Goal: Transaction & Acquisition: Book appointment/travel/reservation

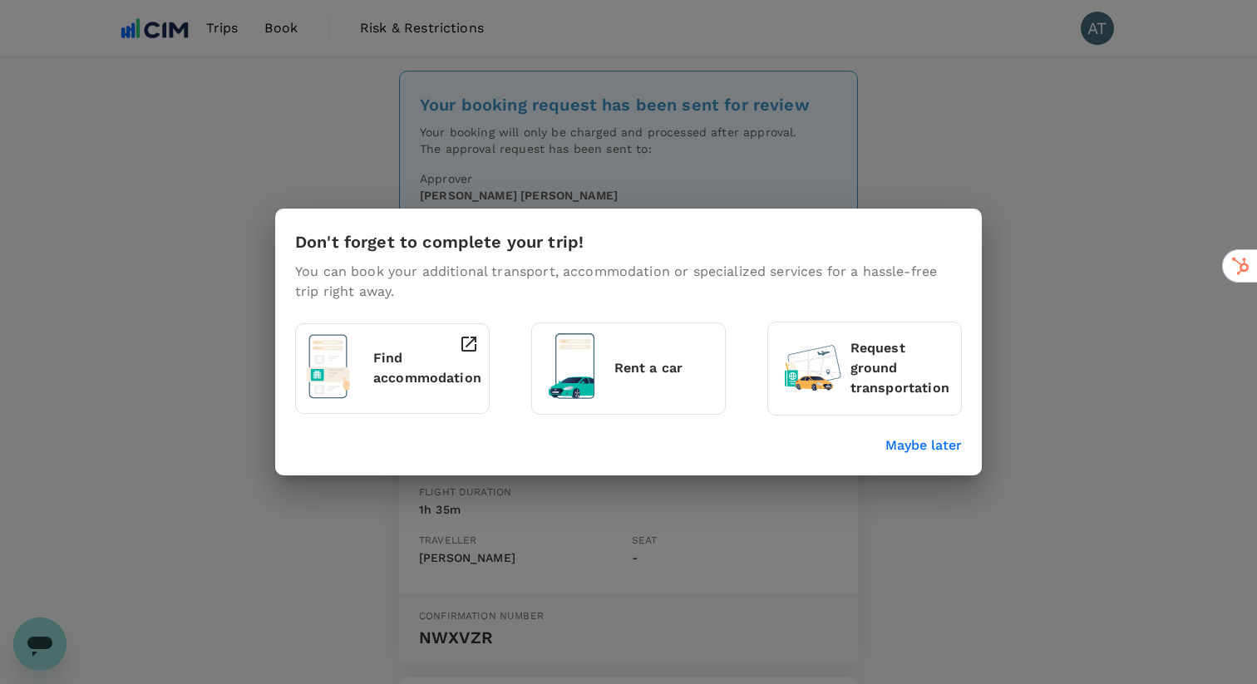
click at [938, 453] on p "Maybe later" at bounding box center [924, 446] width 77 height 20
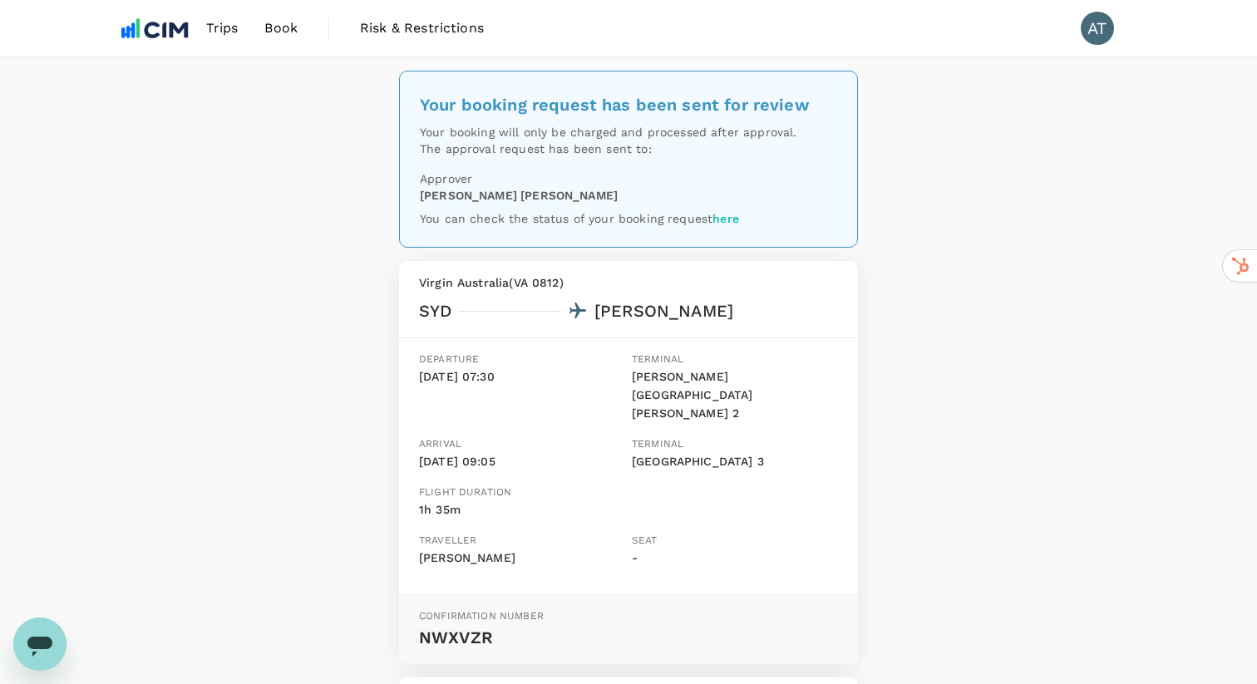
click at [731, 222] on link "here" at bounding box center [726, 218] width 27 height 13
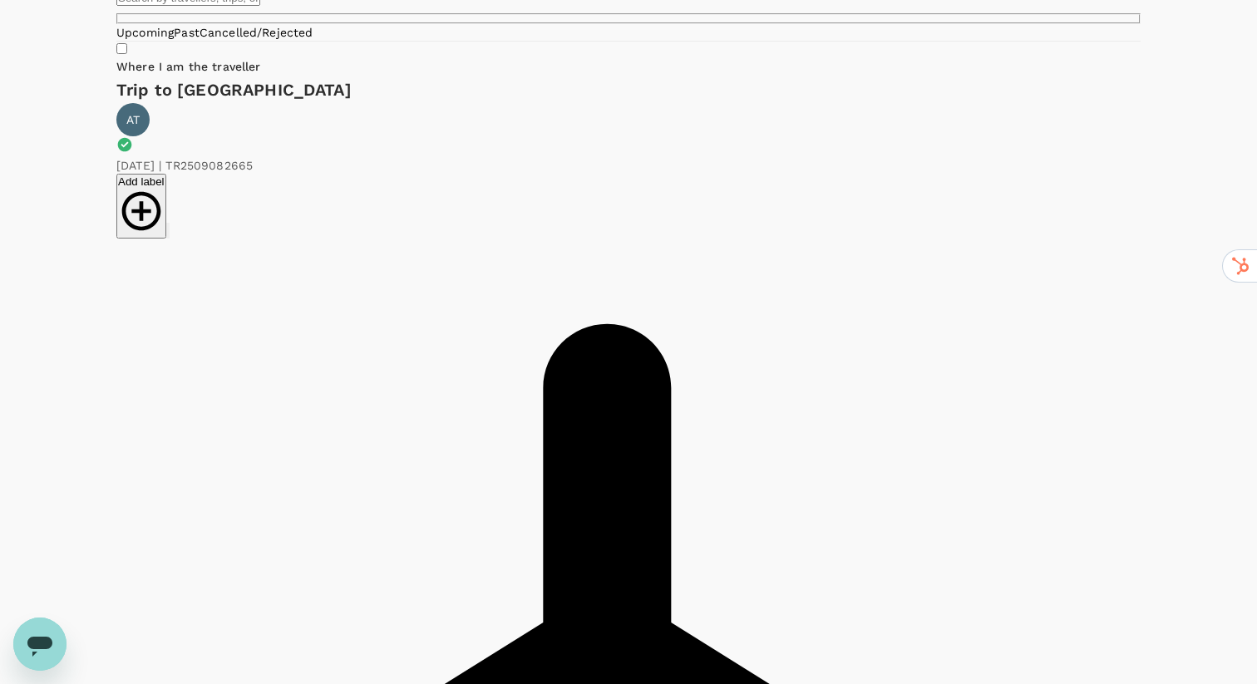
scroll to position [95, 0]
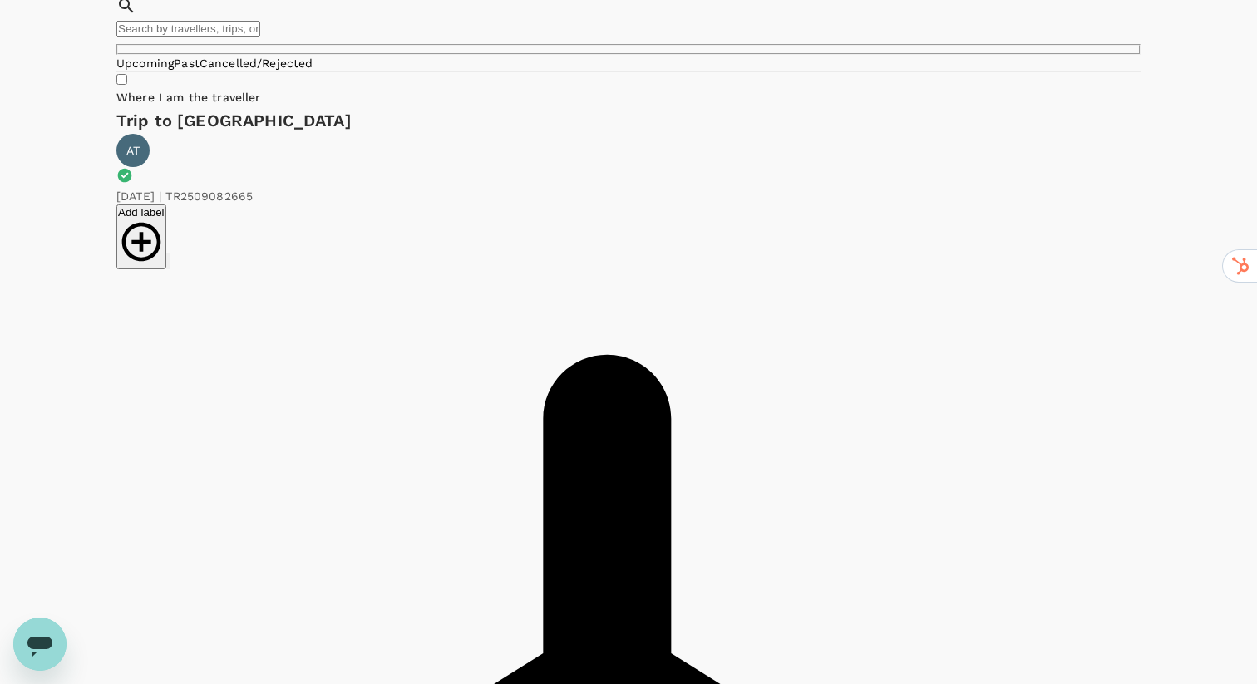
type textarea "Cancelled for cheaper option"
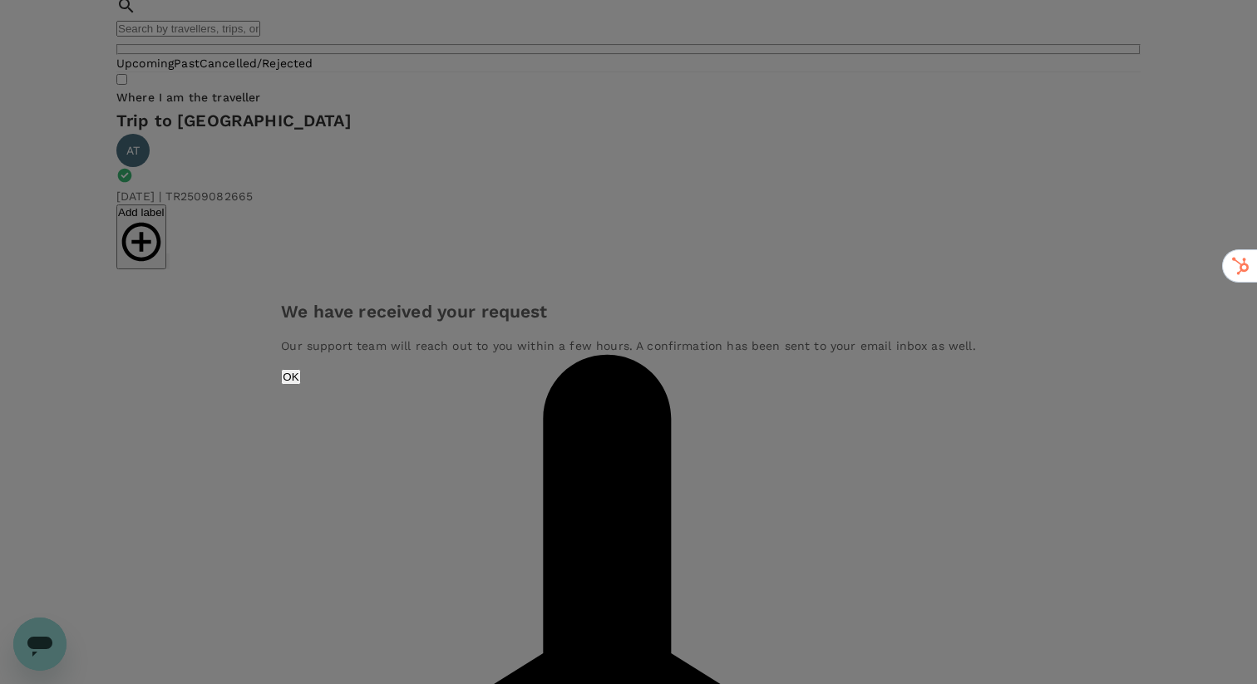
click at [300, 385] on button "OK" at bounding box center [290, 377] width 19 height 16
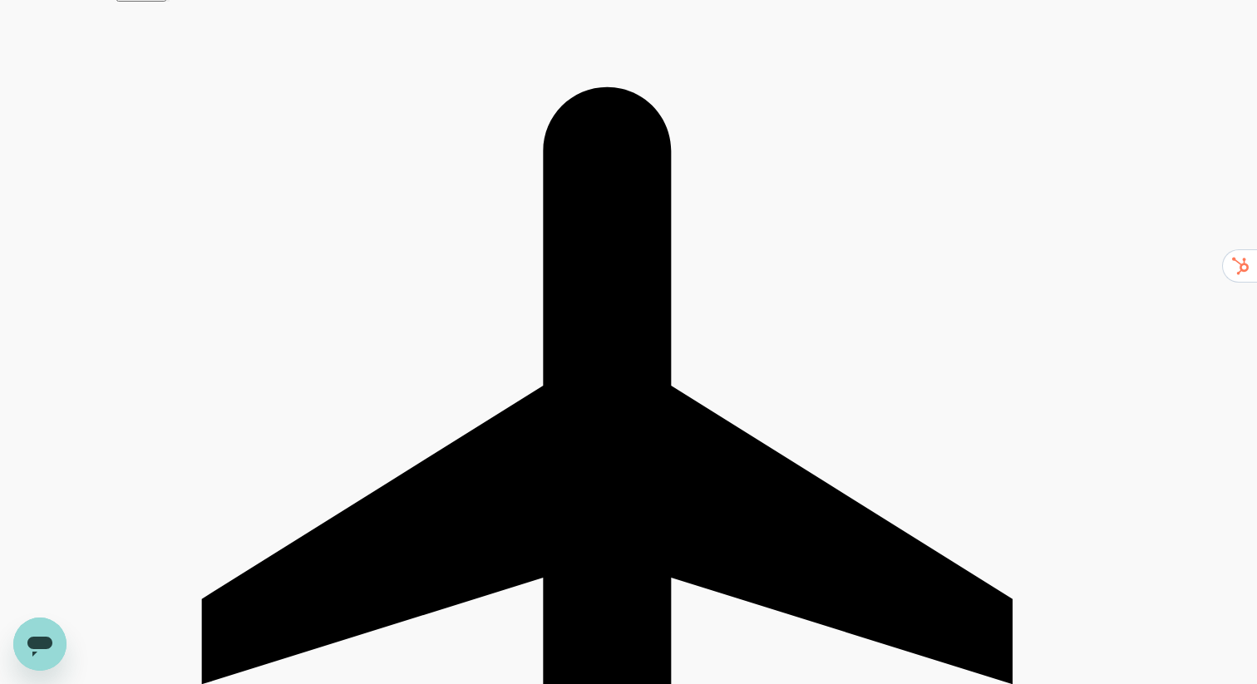
scroll to position [0, 0]
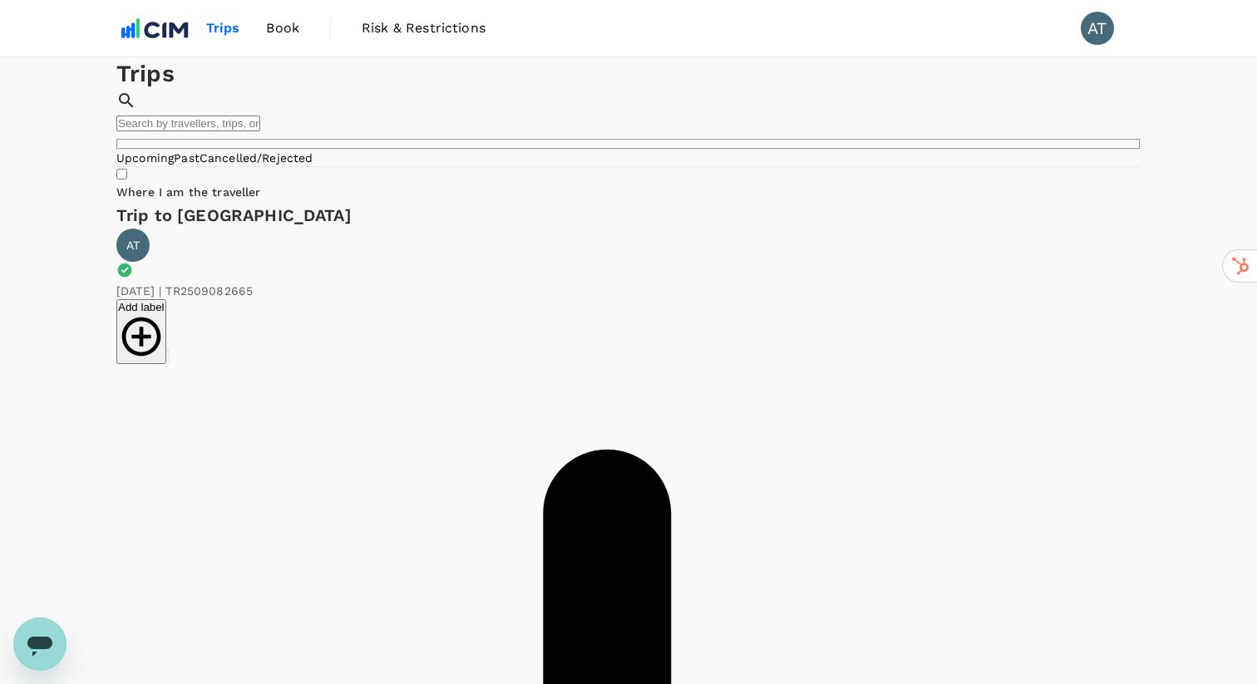
click at [206, 17] on link "Trips" at bounding box center [223, 28] width 61 height 57
click at [146, 42] on img at bounding box center [154, 28] width 77 height 37
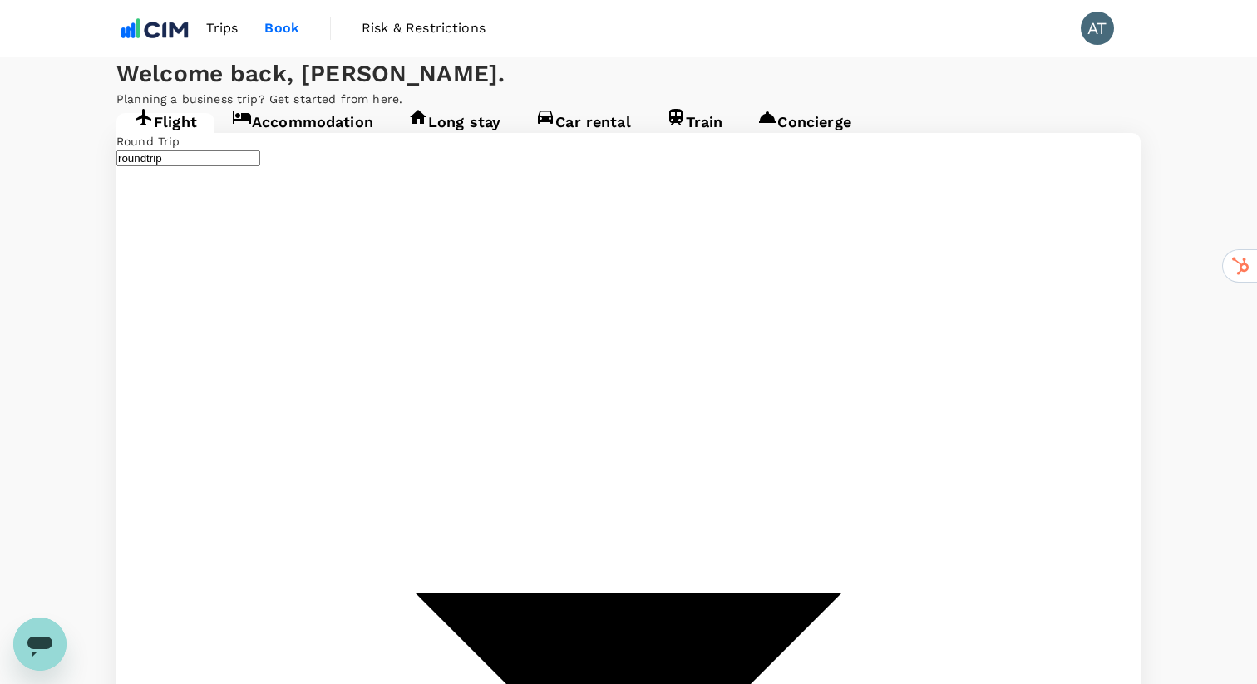
type input "[PERSON_NAME][GEOGRAPHIC_DATA][PERSON_NAME] (SYD)"
type input "[GEOGRAPHIC_DATA] ([PERSON_NAME])"
type input "[PERSON_NAME][GEOGRAPHIC_DATA][PERSON_NAME] (SYD)"
type input "[GEOGRAPHIC_DATA] ([PERSON_NAME])"
click at [220, 26] on span "Trips" at bounding box center [222, 28] width 32 height 20
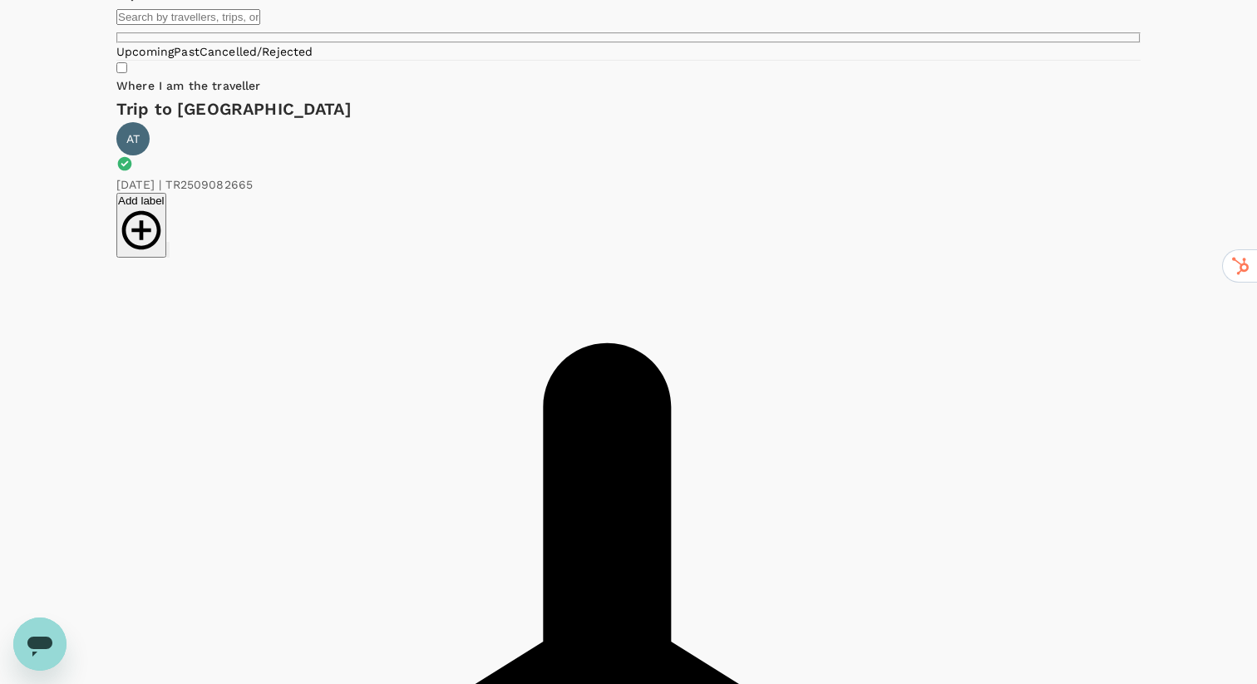
scroll to position [120, 0]
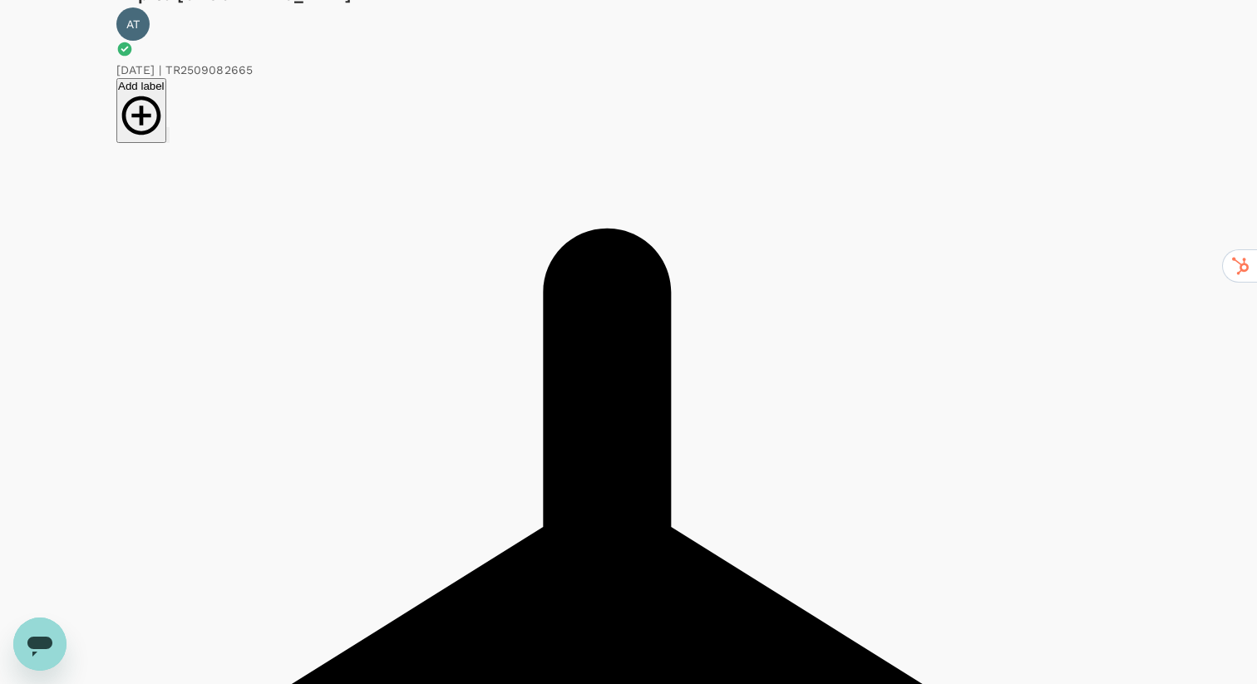
scroll to position [363, 0]
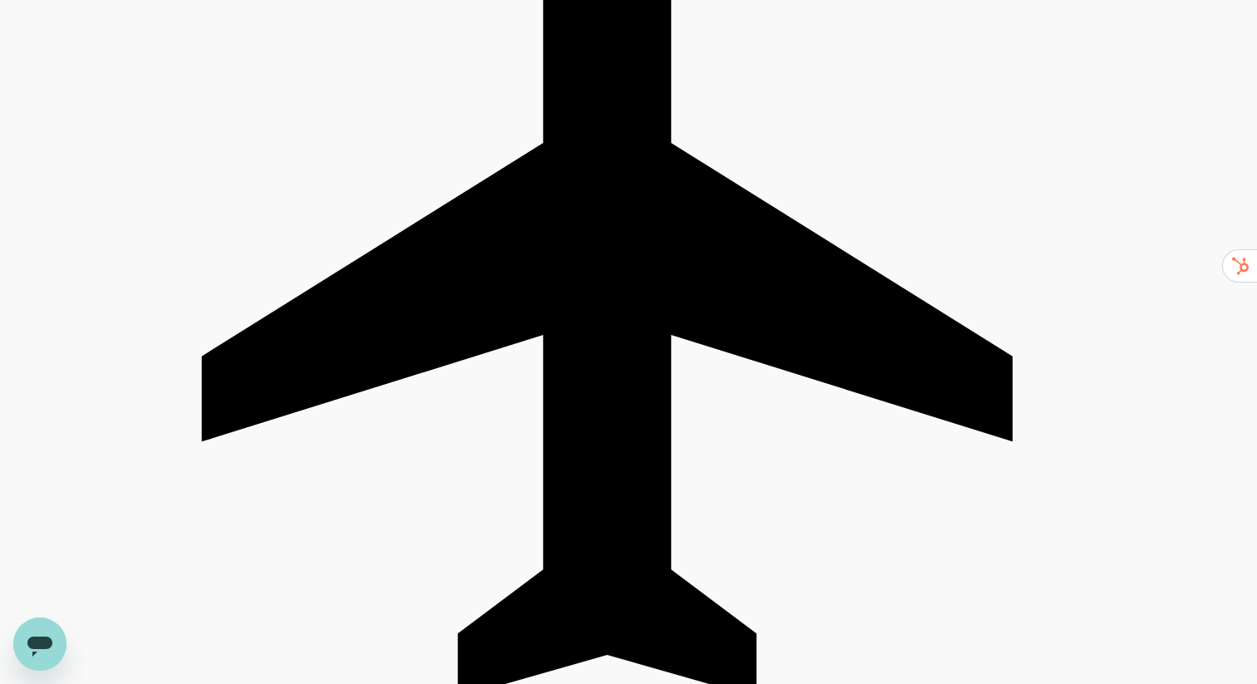
scroll to position [0, 0]
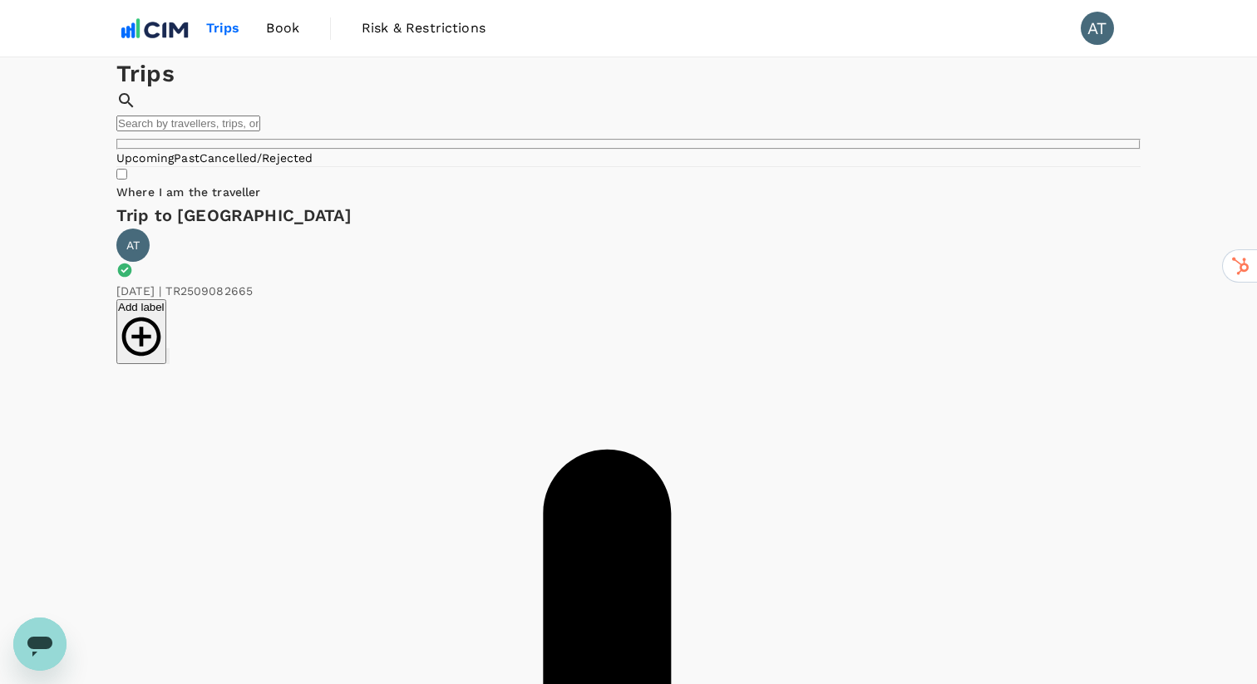
click at [127, 180] on input "Where I am the traveller" at bounding box center [121, 174] width 11 height 11
checkbox input "true"
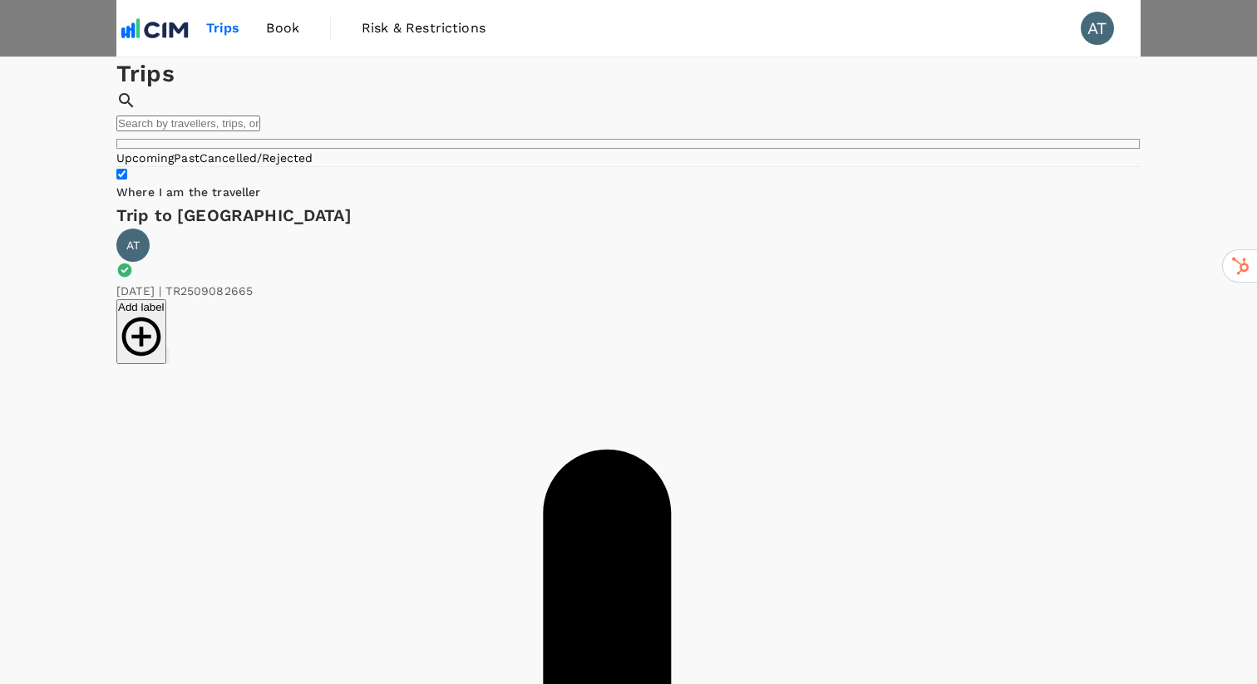
type textarea "Cancelled for cheaper option"
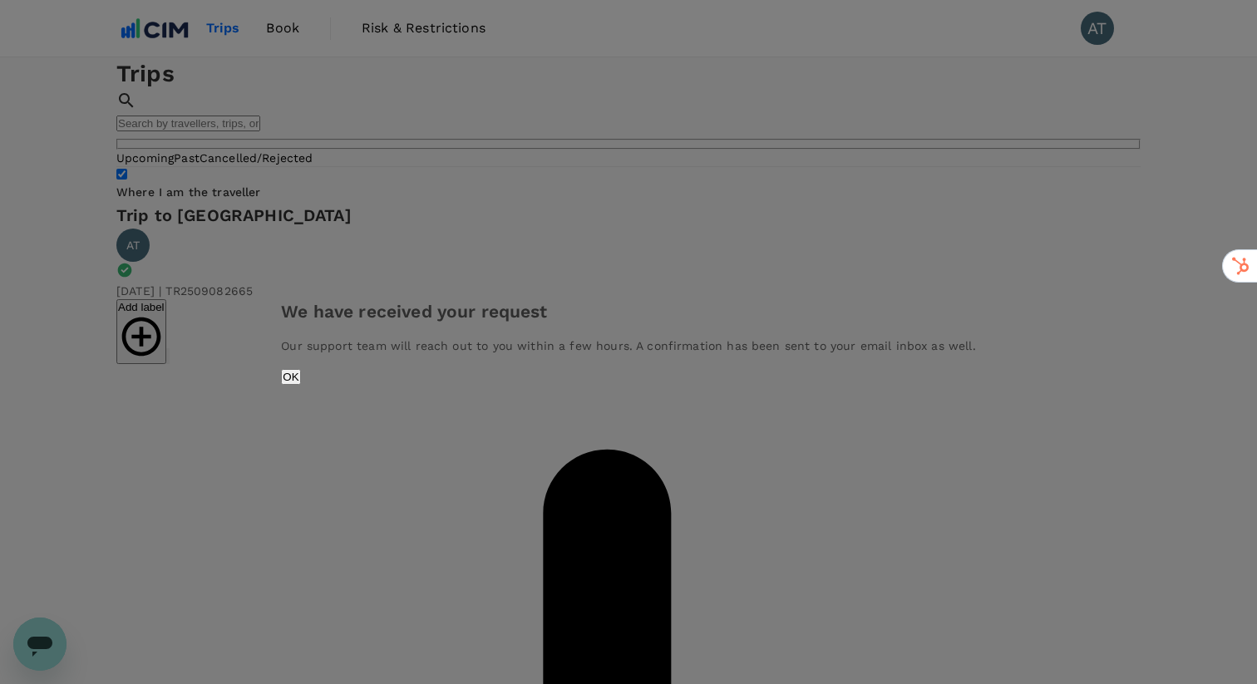
click at [300, 385] on button "OK" at bounding box center [290, 377] width 19 height 16
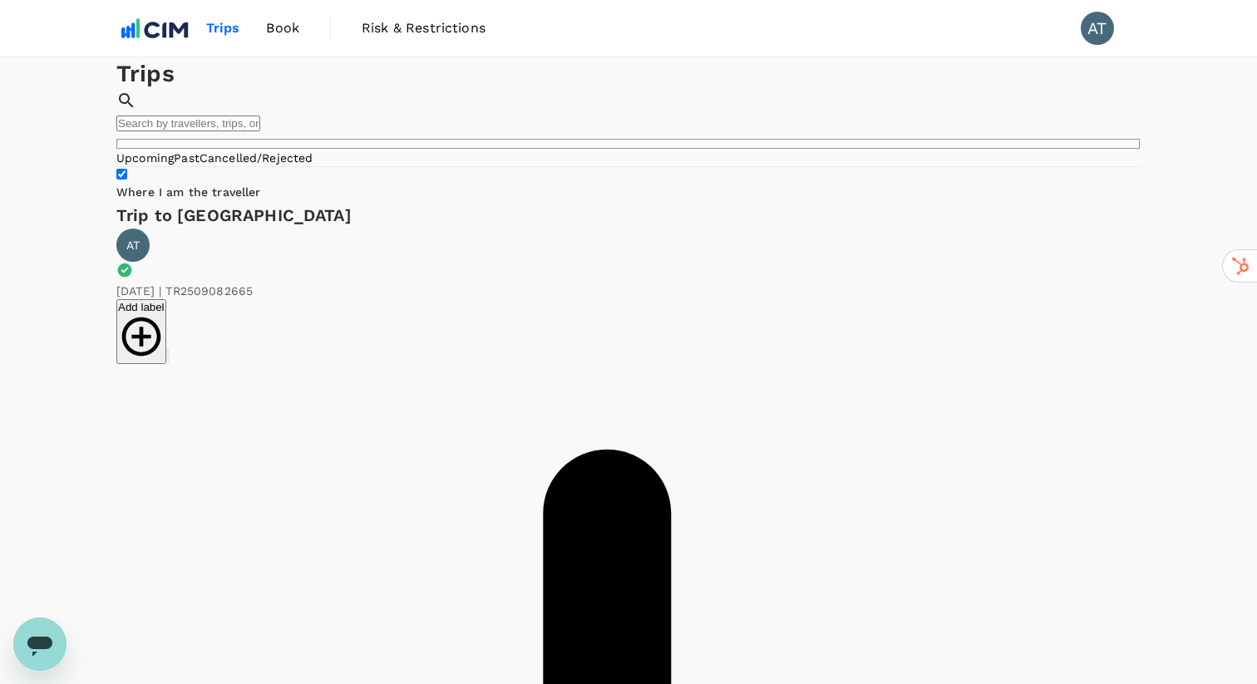
click at [285, 36] on span "Book" at bounding box center [282, 28] width 33 height 20
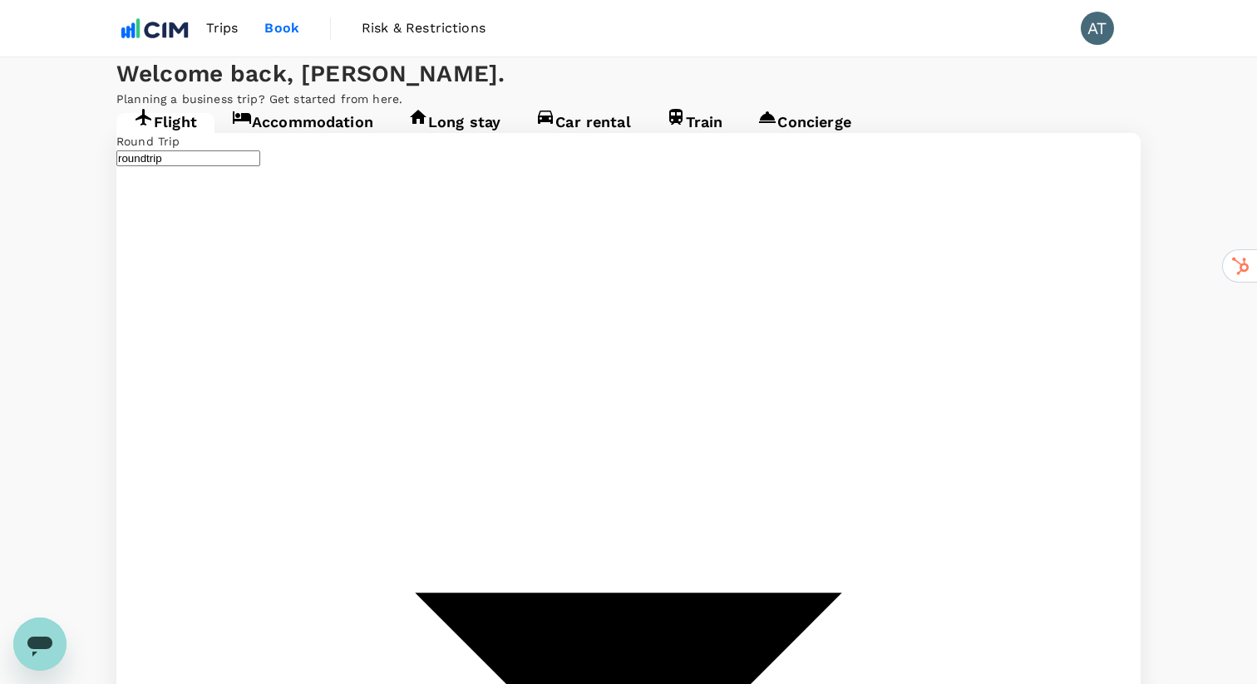
type input "[PERSON_NAME][GEOGRAPHIC_DATA][PERSON_NAME] (SYD)"
type input "[GEOGRAPHIC_DATA] ([PERSON_NAME])"
type input "[PERSON_NAME][GEOGRAPHIC_DATA][PERSON_NAME] (SYD)"
type input "[GEOGRAPHIC_DATA] ([PERSON_NAME])"
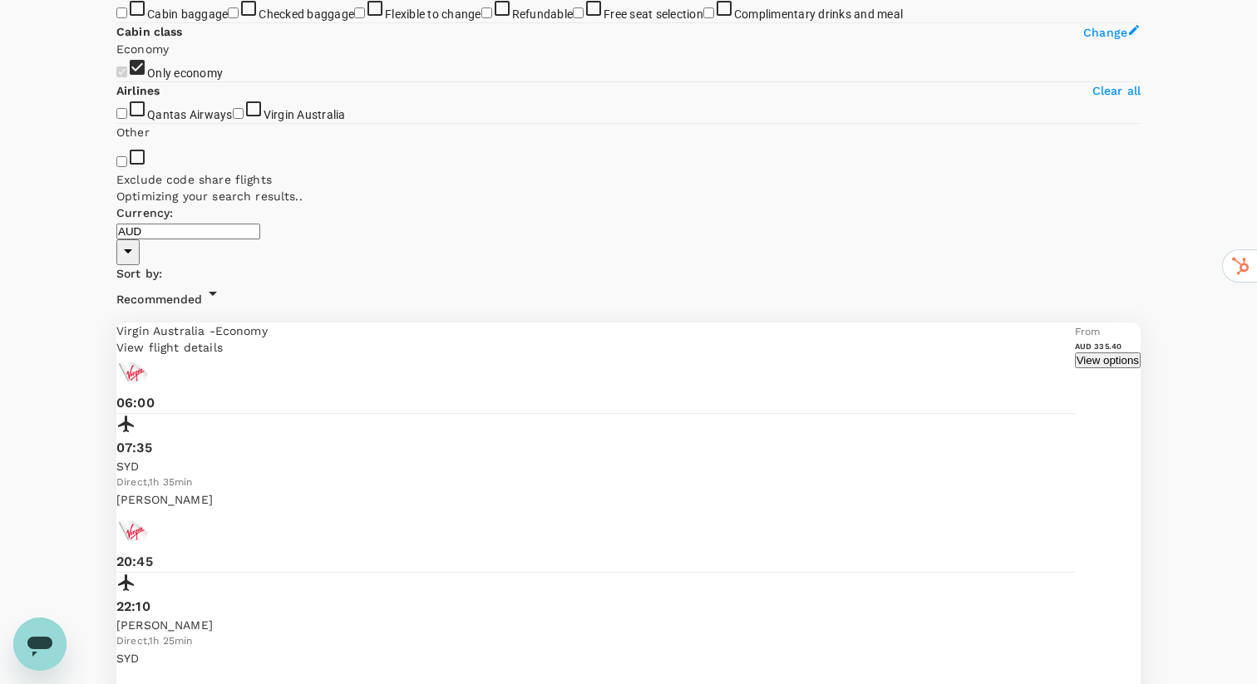
scroll to position [254, 0]
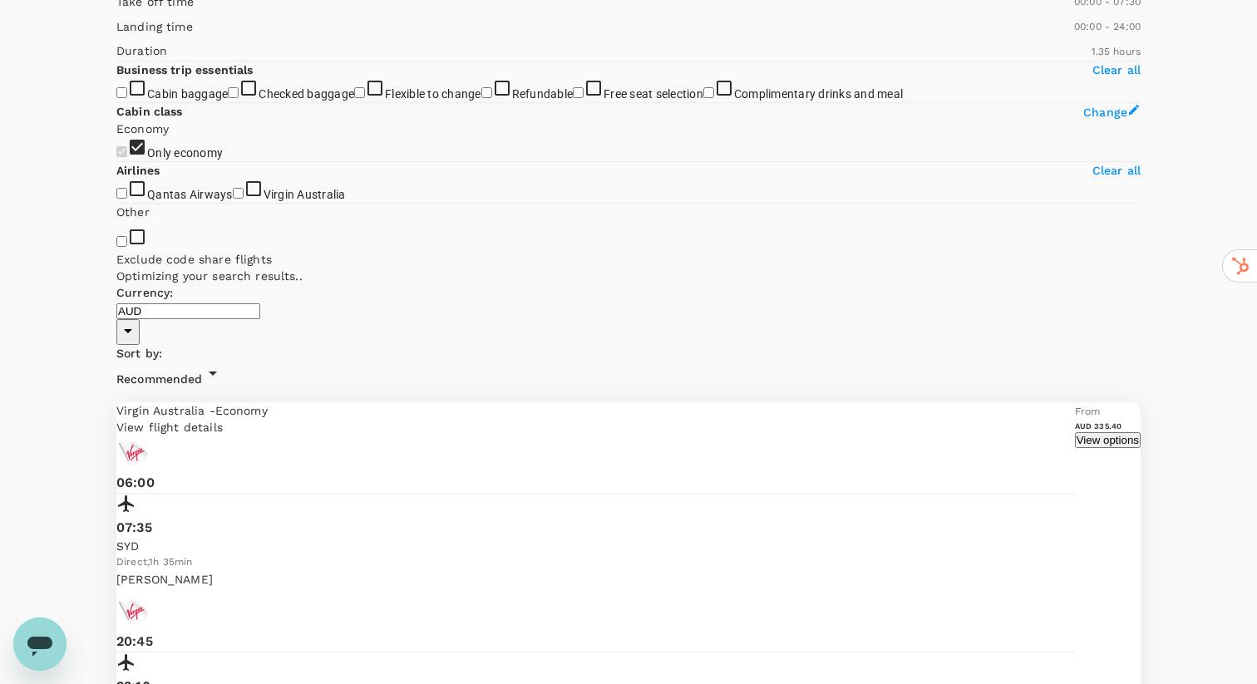
type input "480"
drag, startPoint x: 368, startPoint y: 244, endPoint x: 200, endPoint y: 244, distance: 168.0
click at [116, 11] on span at bounding box center [116, 11] width 0 height 0
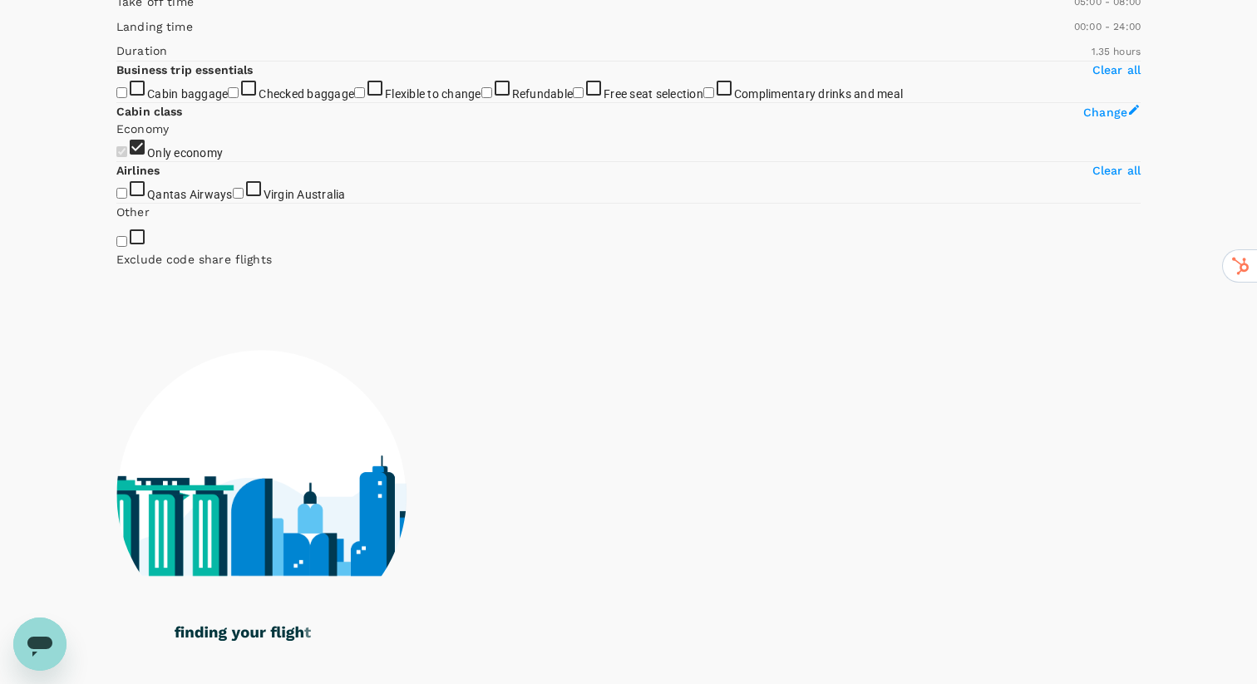
type input "330"
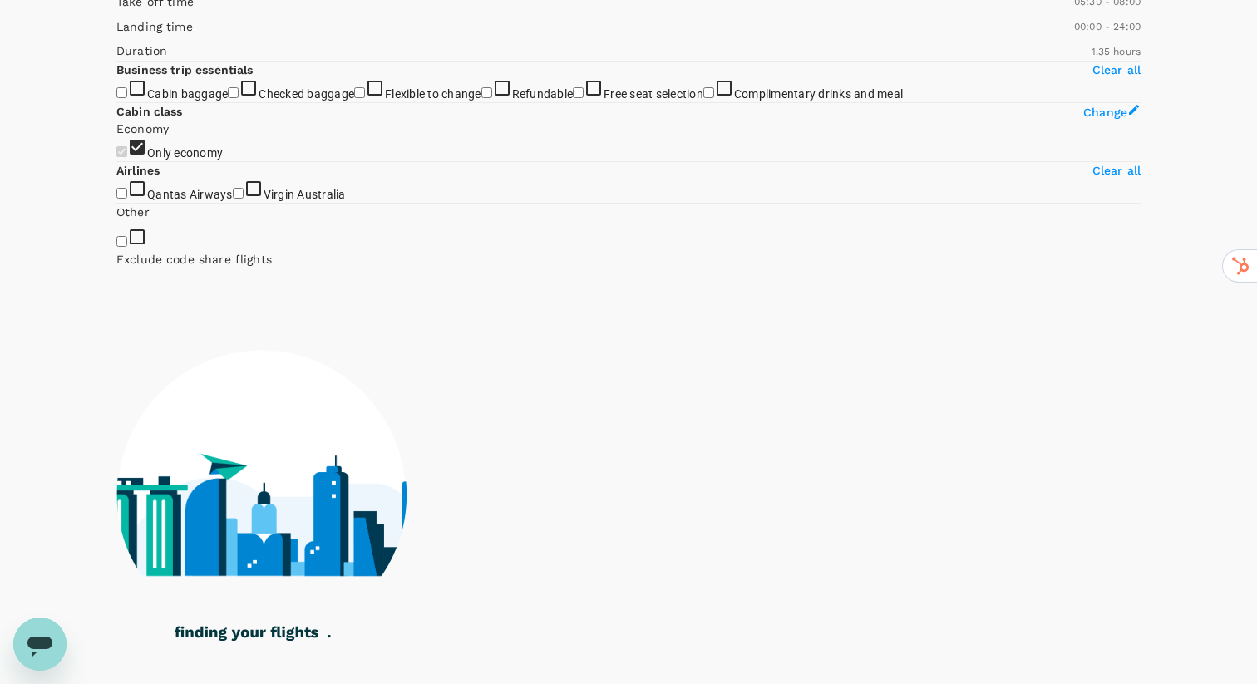
drag, startPoint x: 121, startPoint y: 244, endPoint x: 175, endPoint y: 247, distance: 54.2
click at [116, 11] on span at bounding box center [116, 11] width 0 height 0
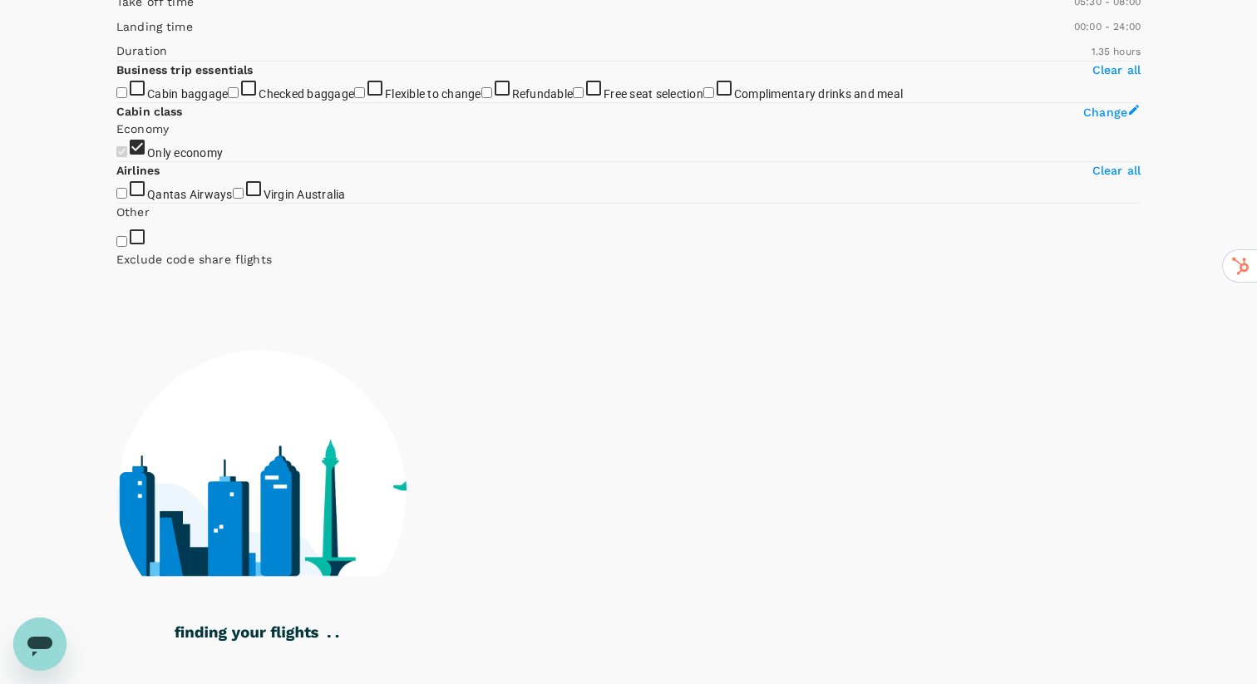
type input "345"
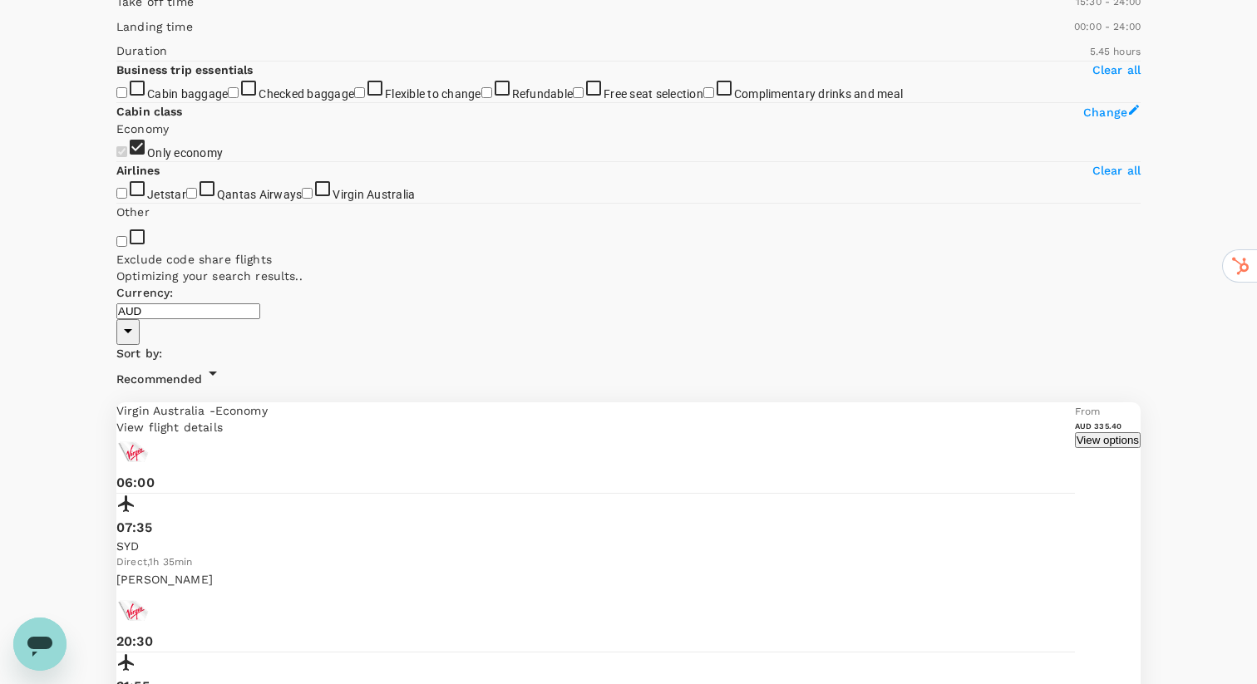
type input "900"
drag, startPoint x: 121, startPoint y: 240, endPoint x: 277, endPoint y: 246, distance: 155.7
click at [116, 11] on span at bounding box center [116, 11] width 0 height 0
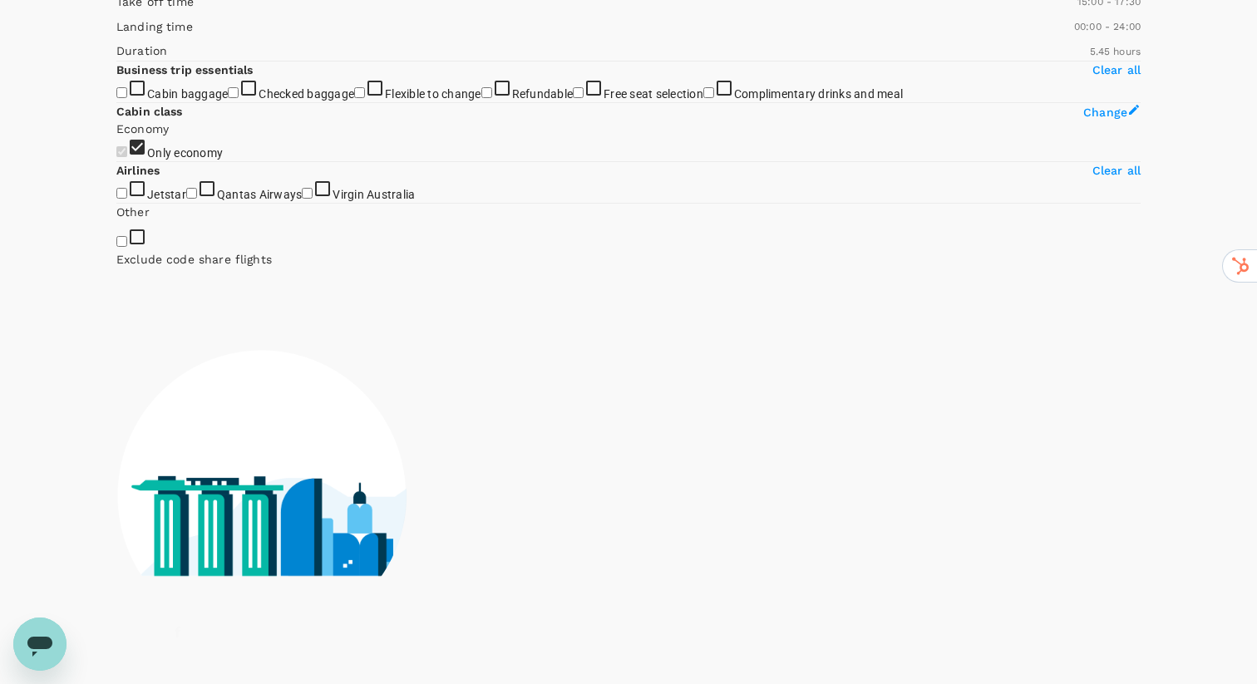
type input "1020"
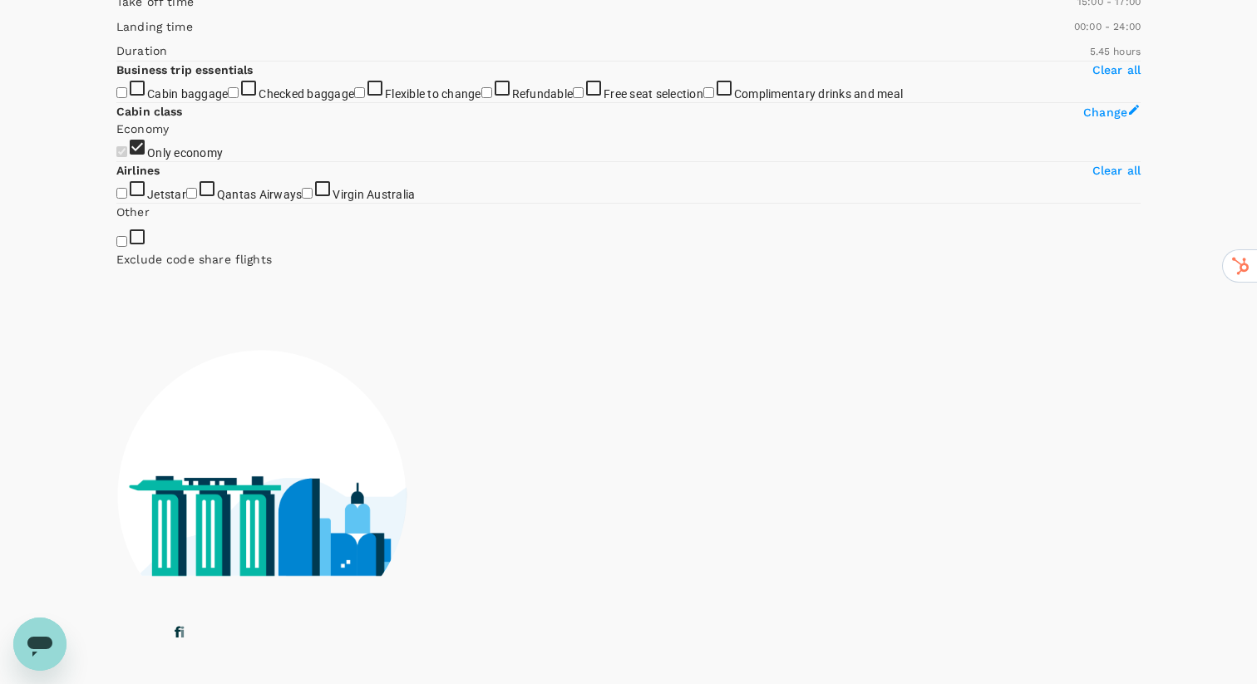
drag, startPoint x: 378, startPoint y: 247, endPoint x: 299, endPoint y: 248, distance: 79.0
click at [116, 11] on span at bounding box center [116, 11] width 0 height 0
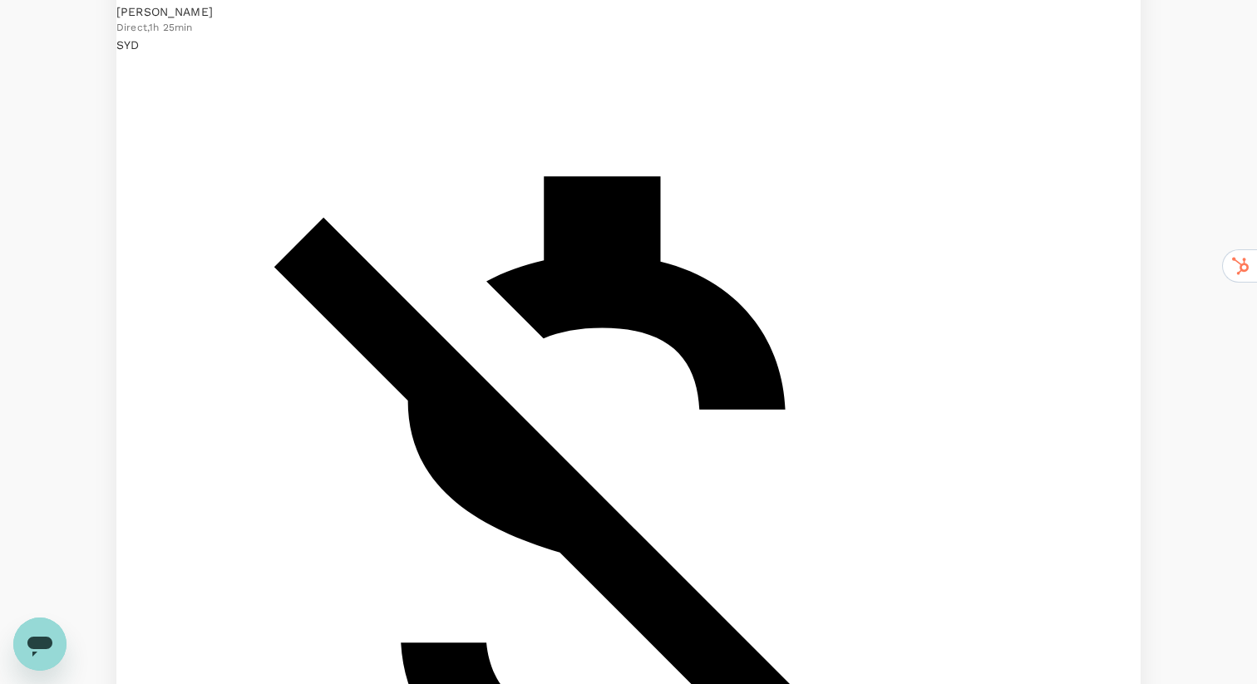
scroll to position [951, 0]
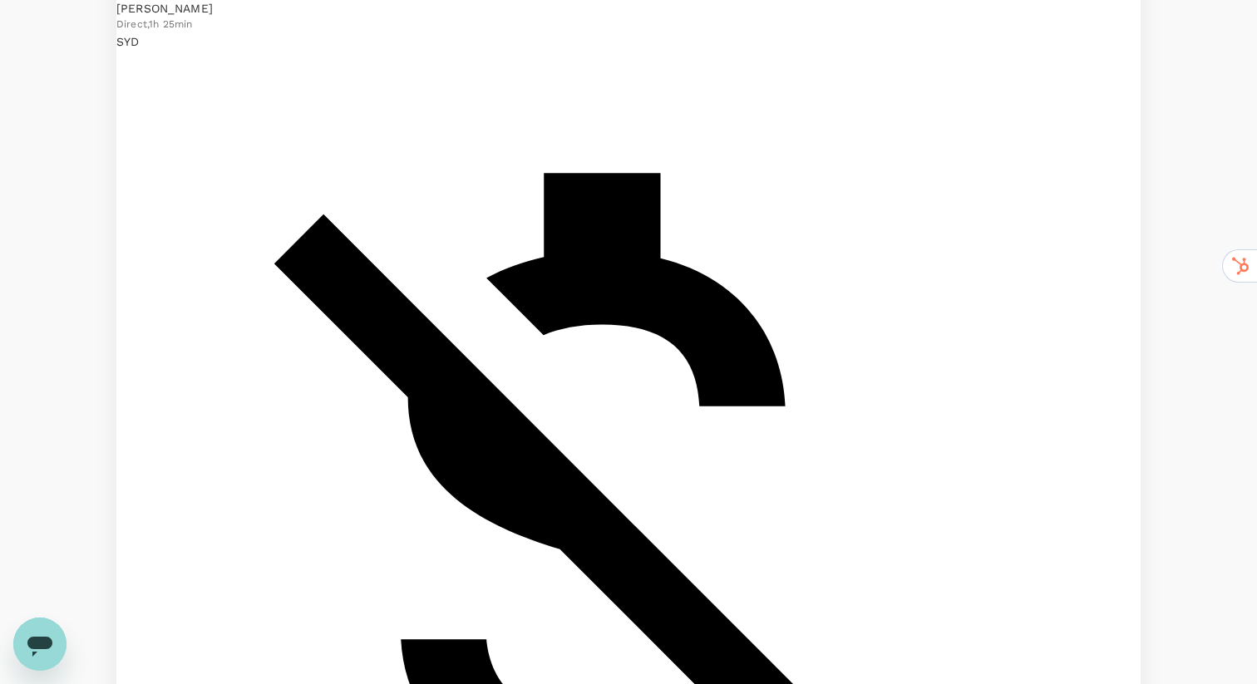
checkbox input "true"
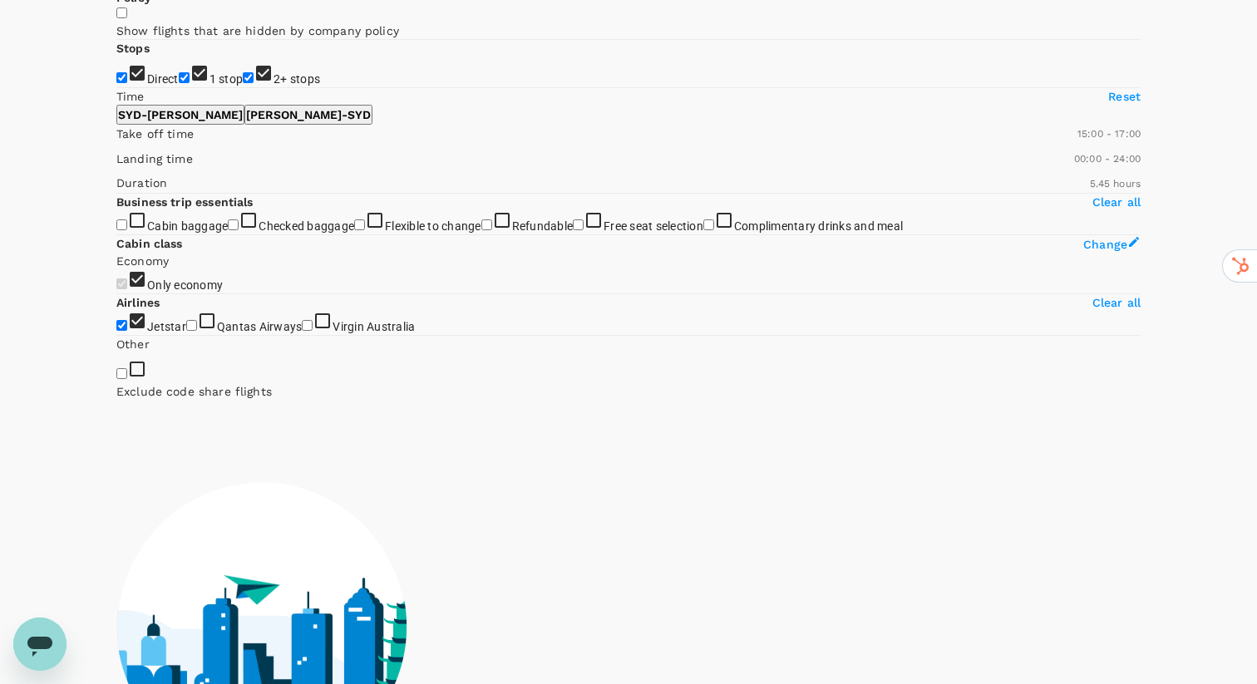
scroll to position [0, 0]
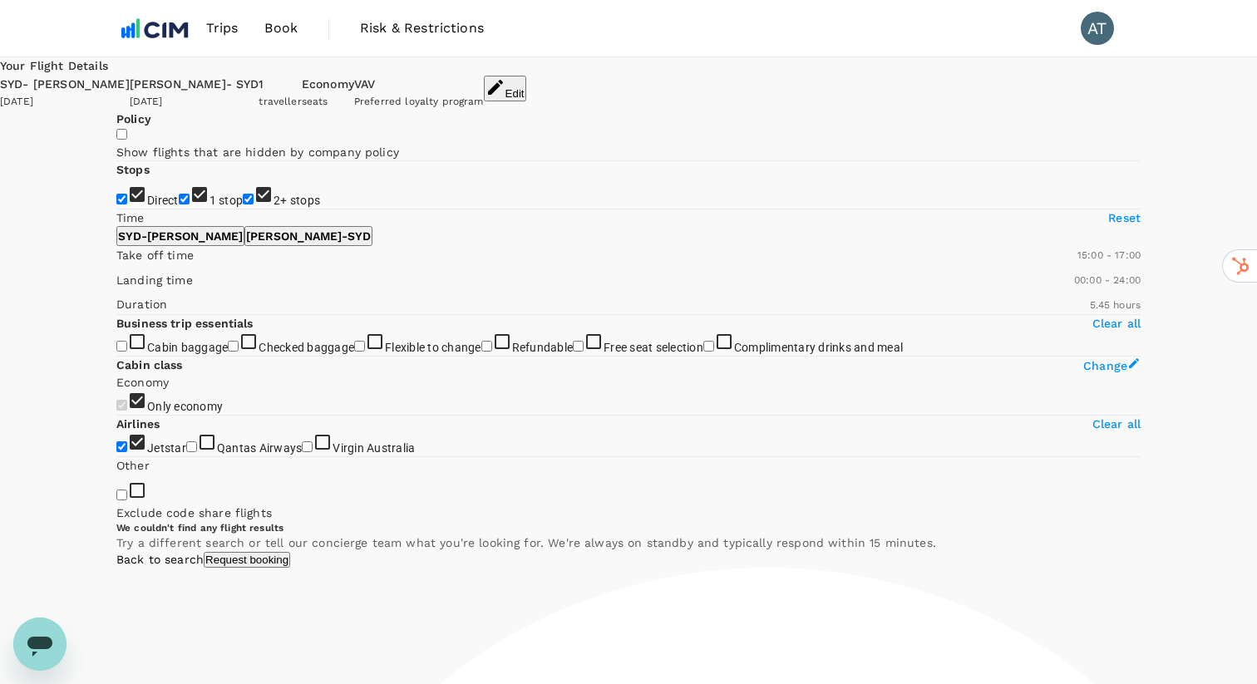
click at [179, 205] on input "1 stop" at bounding box center [184, 199] width 11 height 11
checkbox input "false"
click at [243, 205] on input "2+ stops" at bounding box center [248, 199] width 11 height 11
checkbox input "false"
click at [204, 553] on link "Back to search" at bounding box center [159, 559] width 87 height 13
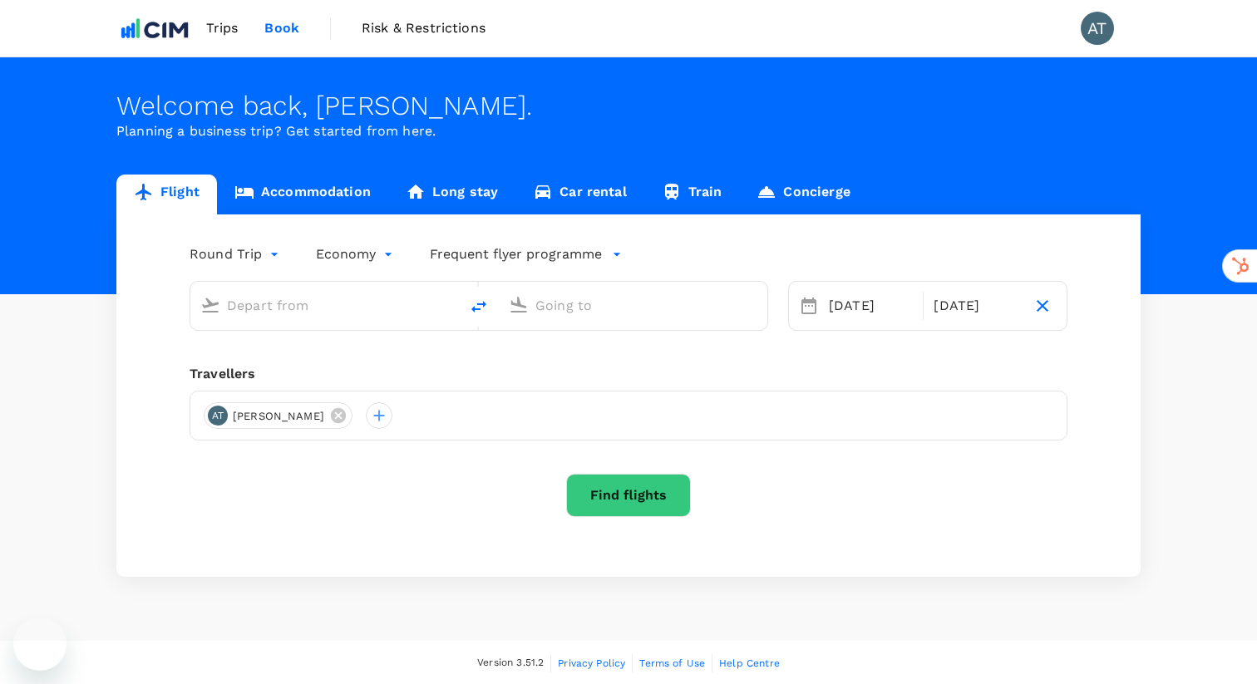
type input "[PERSON_NAME][GEOGRAPHIC_DATA][PERSON_NAME] (SYD)"
type input "[GEOGRAPHIC_DATA] ([PERSON_NAME])"
type input "[PERSON_NAME][GEOGRAPHIC_DATA][PERSON_NAME] (SYD)"
type input "[GEOGRAPHIC_DATA] ([PERSON_NAME])"
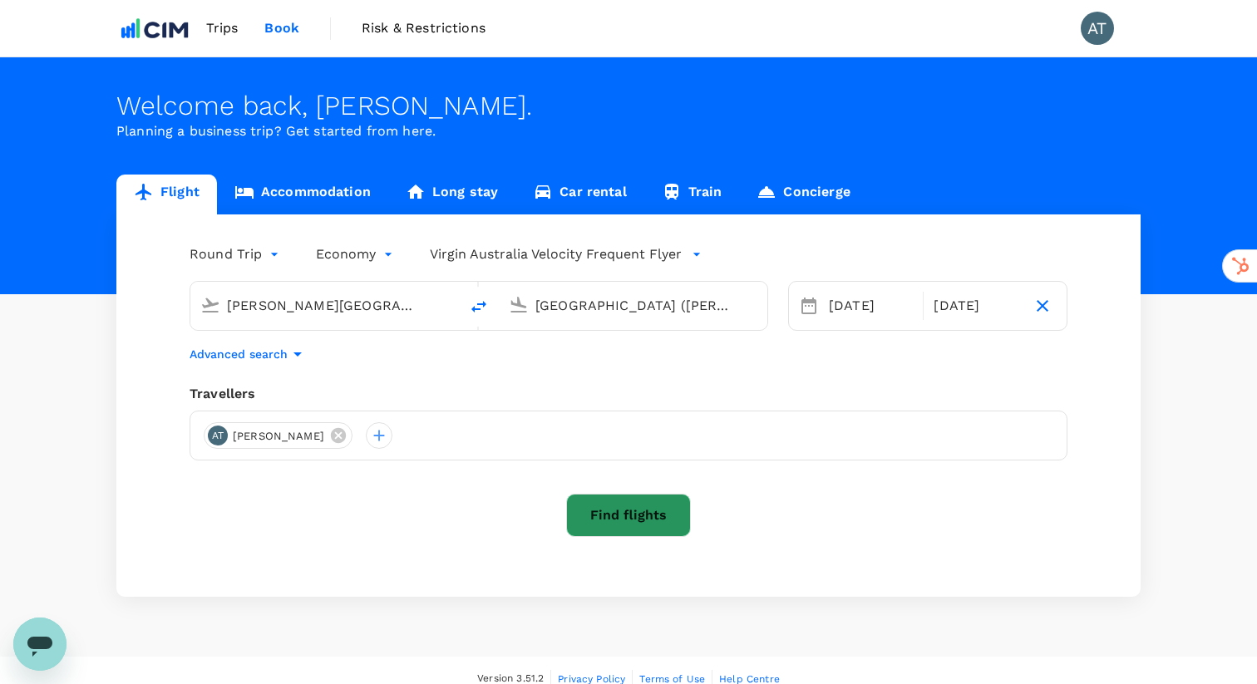
click at [665, 516] on button "Find flights" at bounding box center [628, 515] width 125 height 43
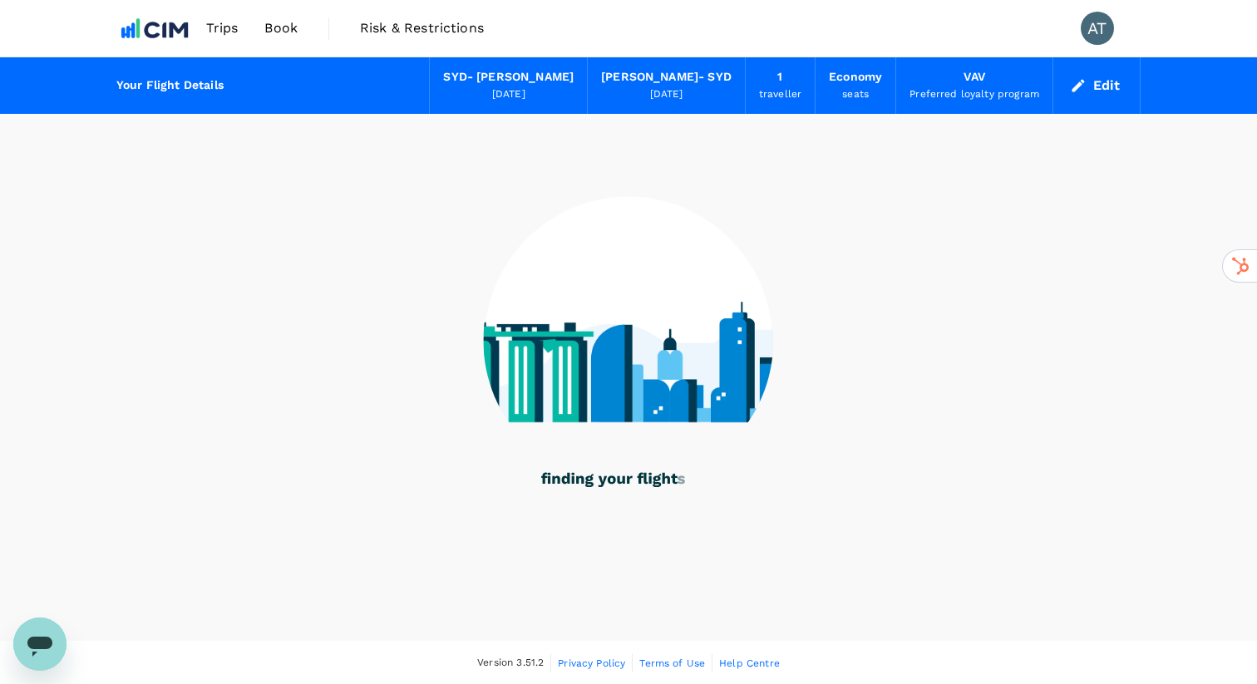
click at [993, 85] on div "VAV Preferred loyalty program" at bounding box center [974, 85] width 157 height 57
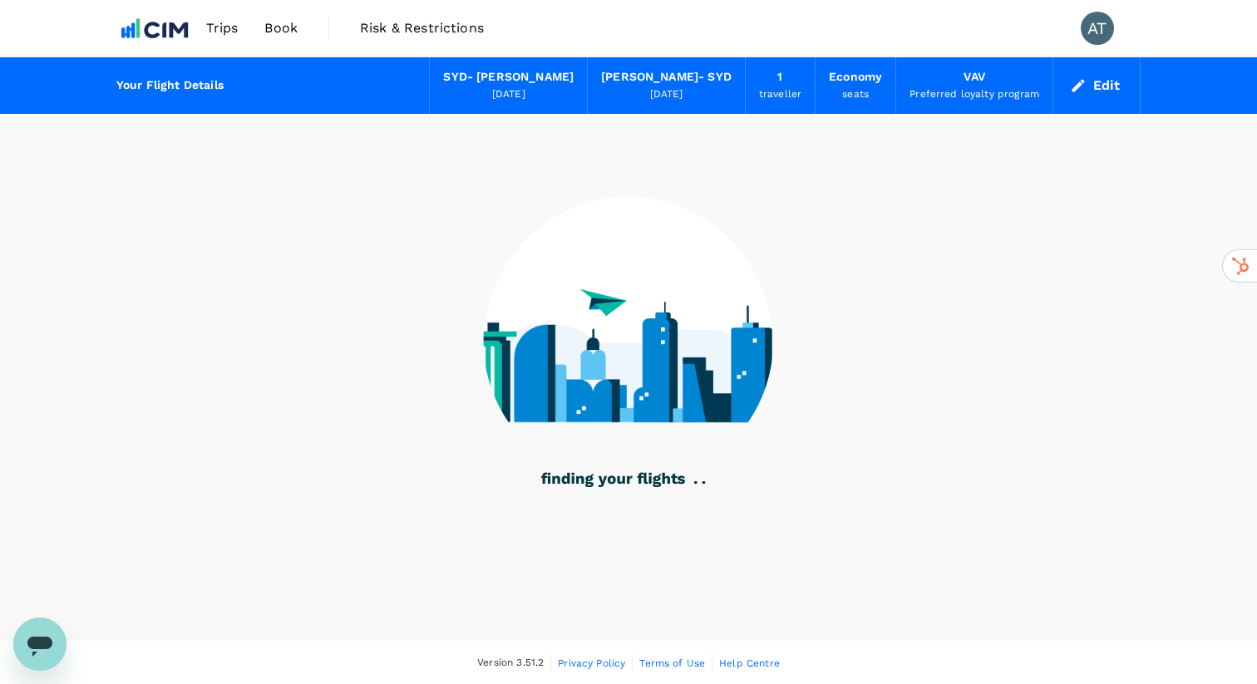
click at [971, 86] on div "Preferred loyalty program" at bounding box center [975, 94] width 130 height 17
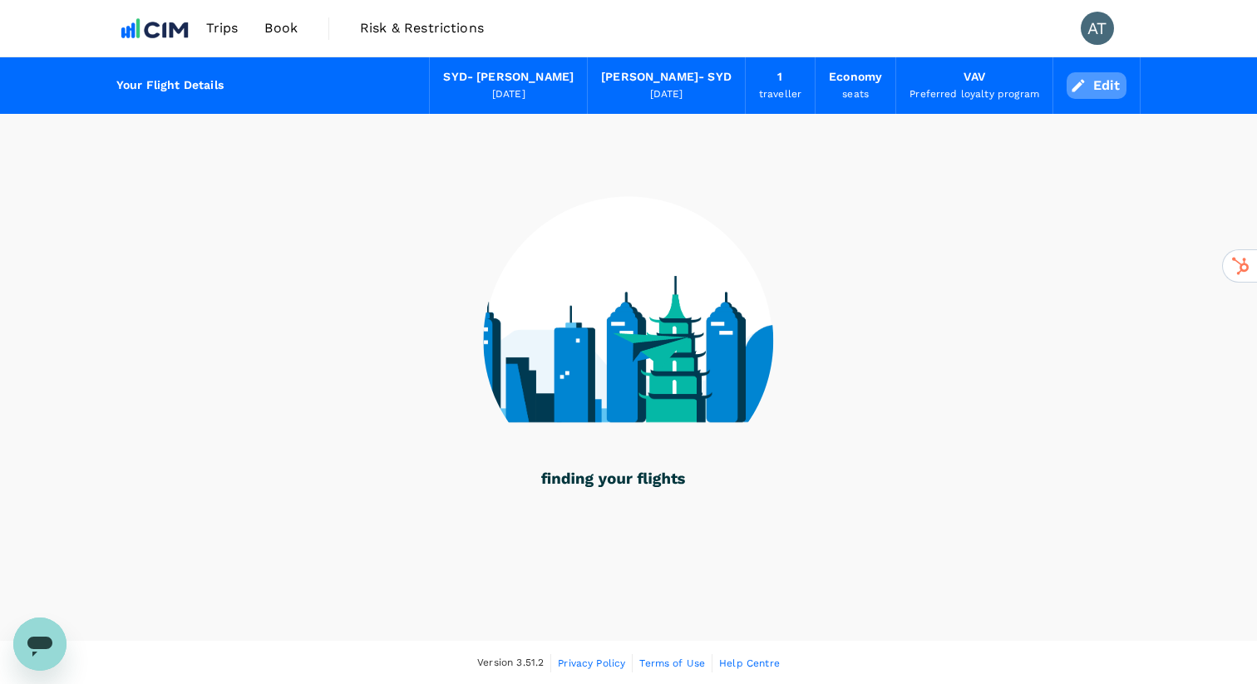
click at [1110, 91] on button "Edit" at bounding box center [1097, 85] width 60 height 27
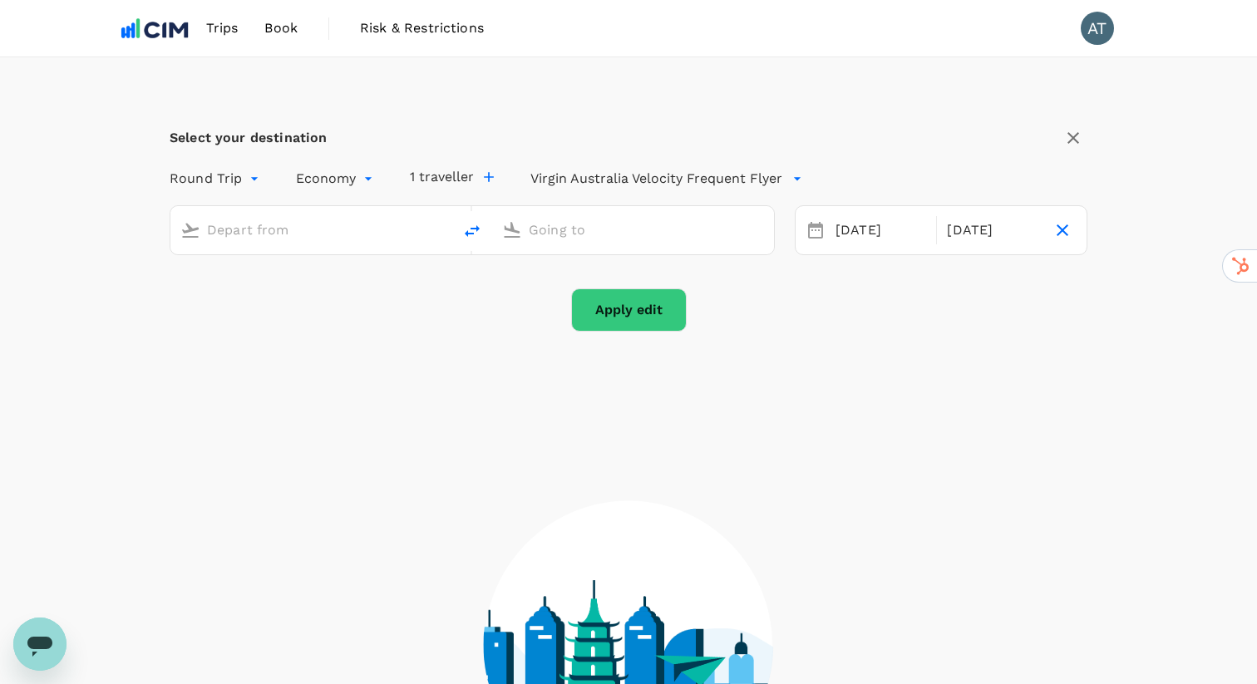
type input "[PERSON_NAME][GEOGRAPHIC_DATA][PERSON_NAME] (SYD)"
type input "[GEOGRAPHIC_DATA] ([PERSON_NAME])"
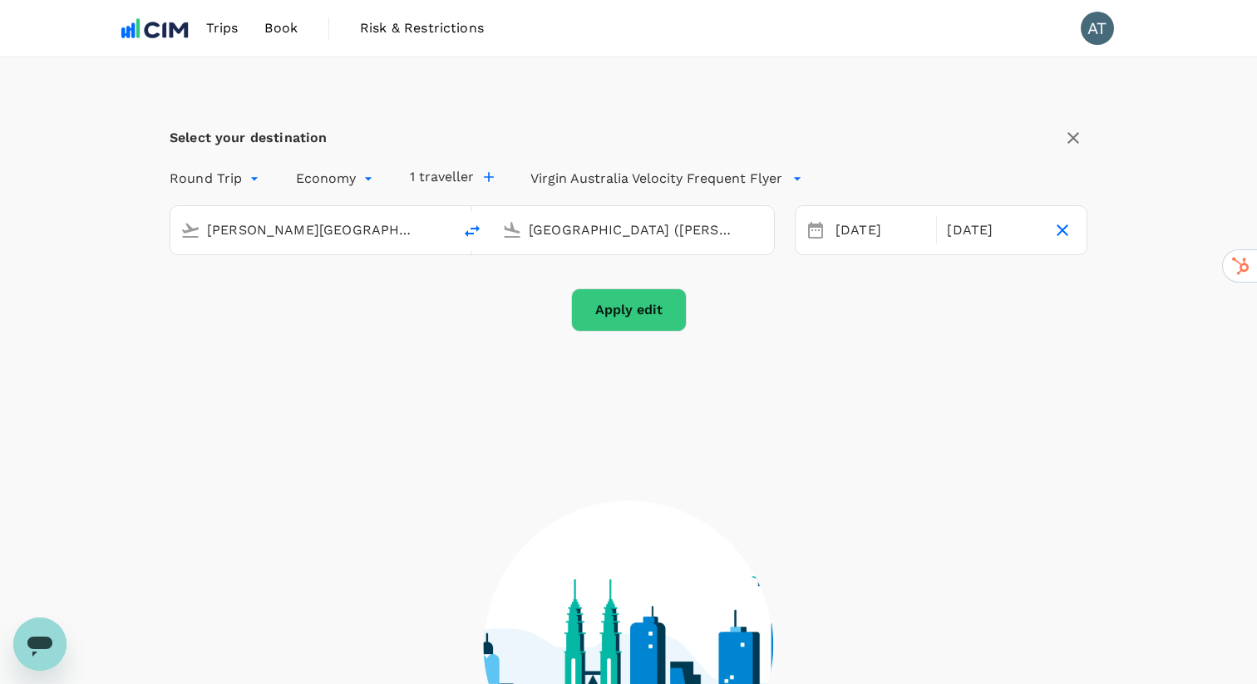
click at [666, 175] on p "Virgin Australia Velocity Frequent Flyer" at bounding box center [657, 179] width 252 height 20
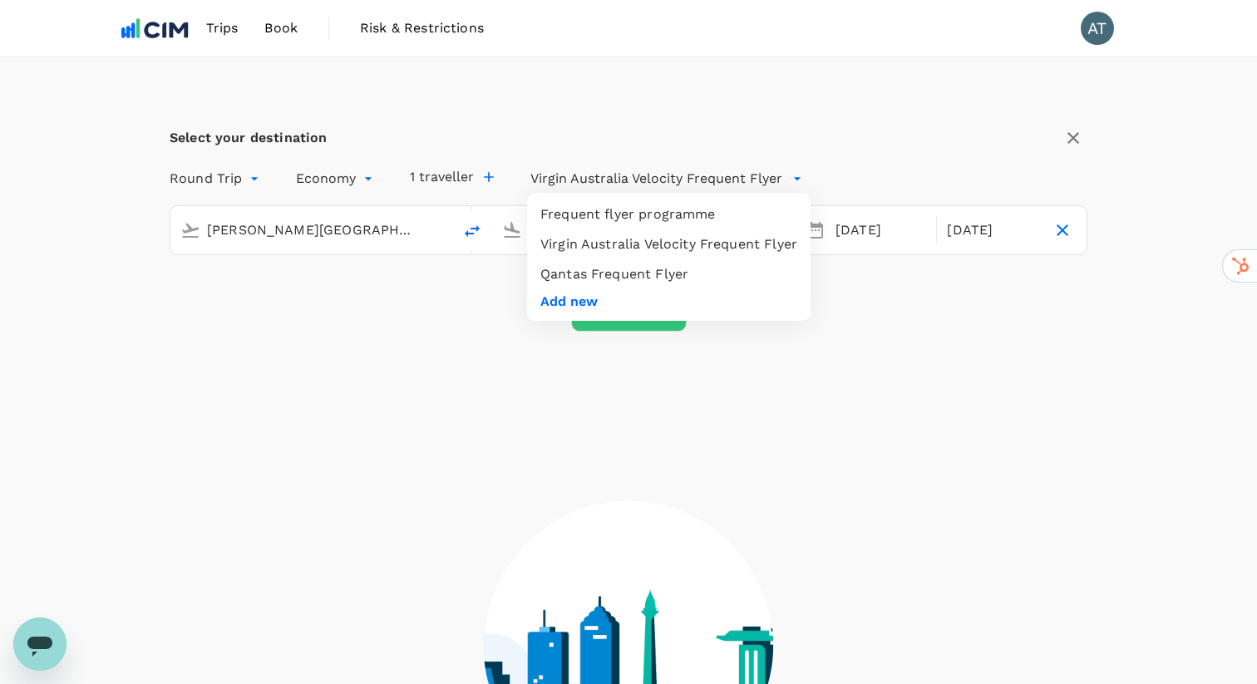
click at [621, 279] on li "Qantas Frequent Flyer" at bounding box center [669, 274] width 284 height 30
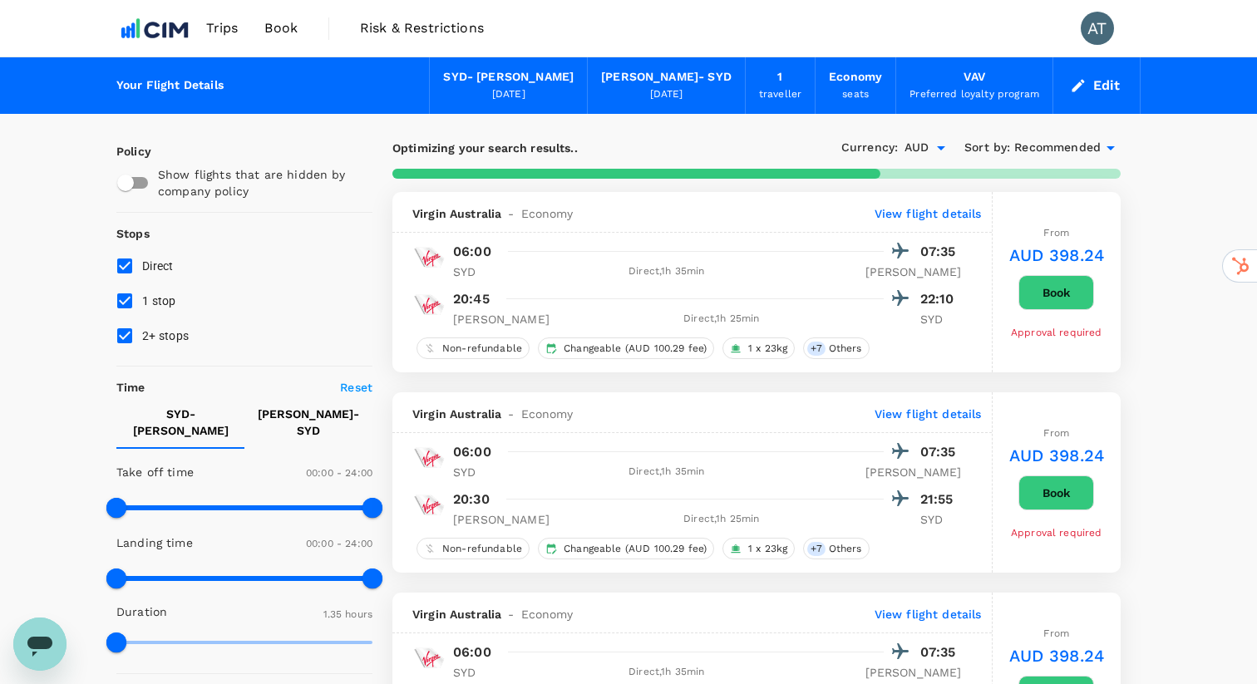
click at [1108, 86] on button "Edit" at bounding box center [1097, 85] width 60 height 27
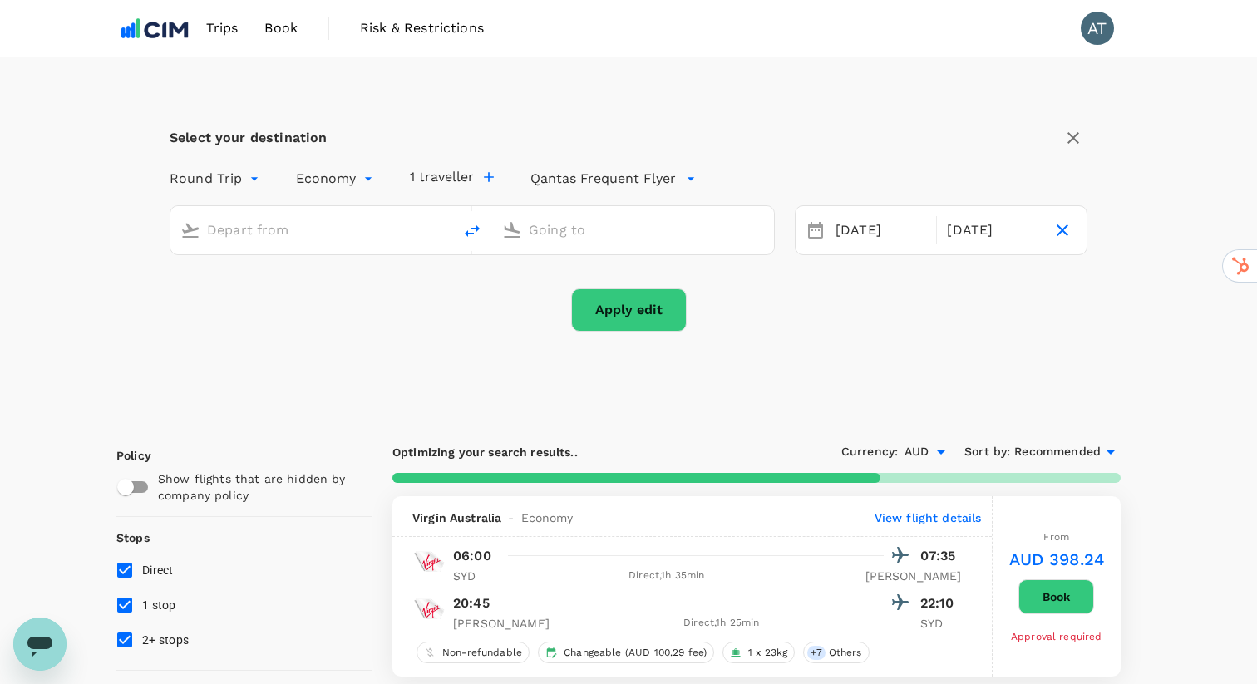
type input "[PERSON_NAME][GEOGRAPHIC_DATA][PERSON_NAME] (SYD)"
type input "[GEOGRAPHIC_DATA] ([PERSON_NAME])"
click at [619, 312] on button "Apply edit" at bounding box center [629, 310] width 116 height 43
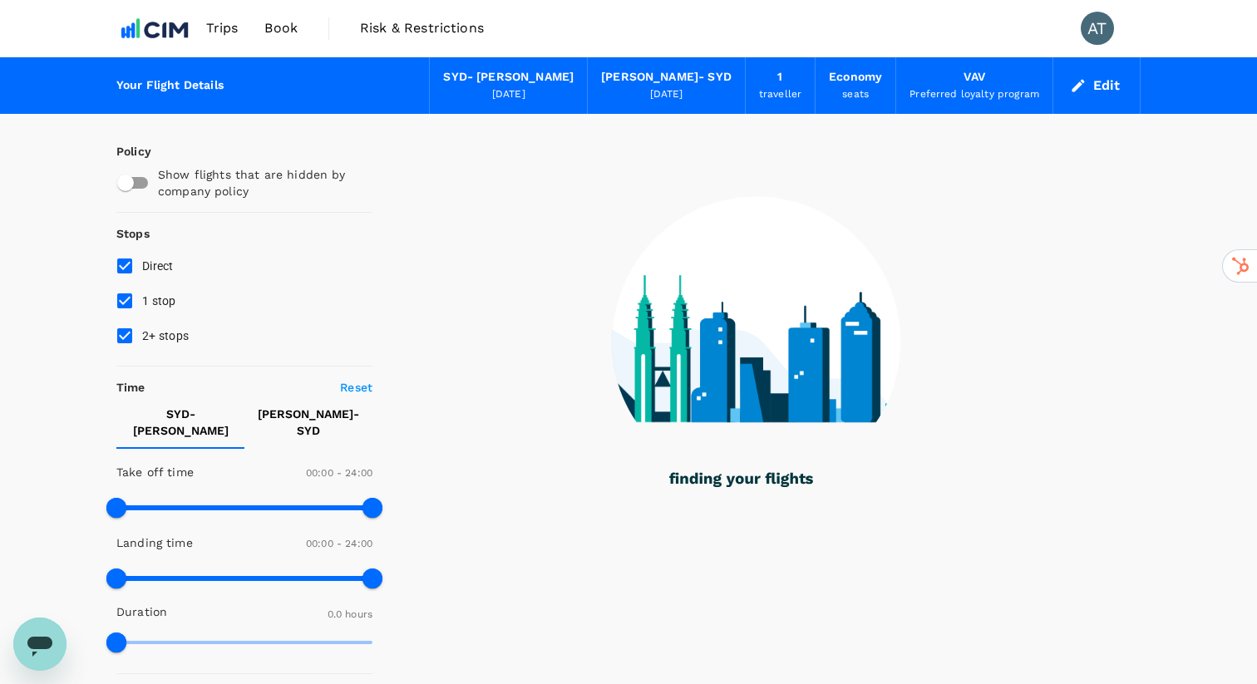
checkbox input "true"
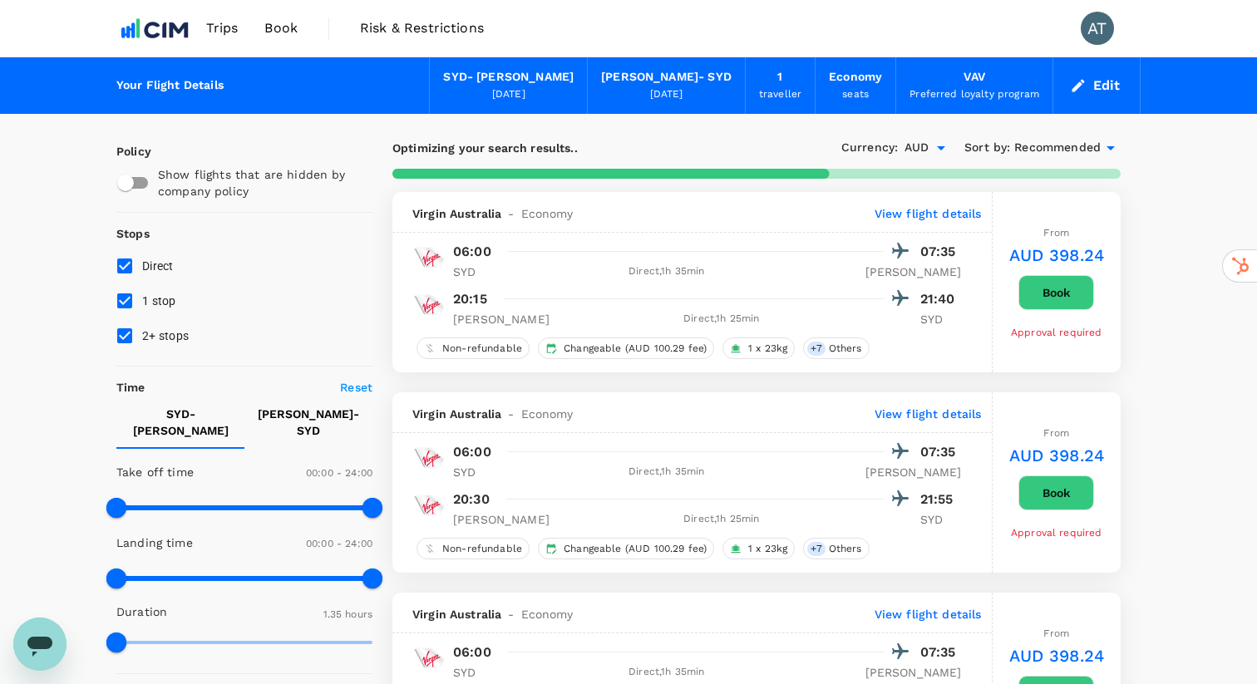
click at [1054, 141] on span "Recommended" at bounding box center [1058, 148] width 86 height 18
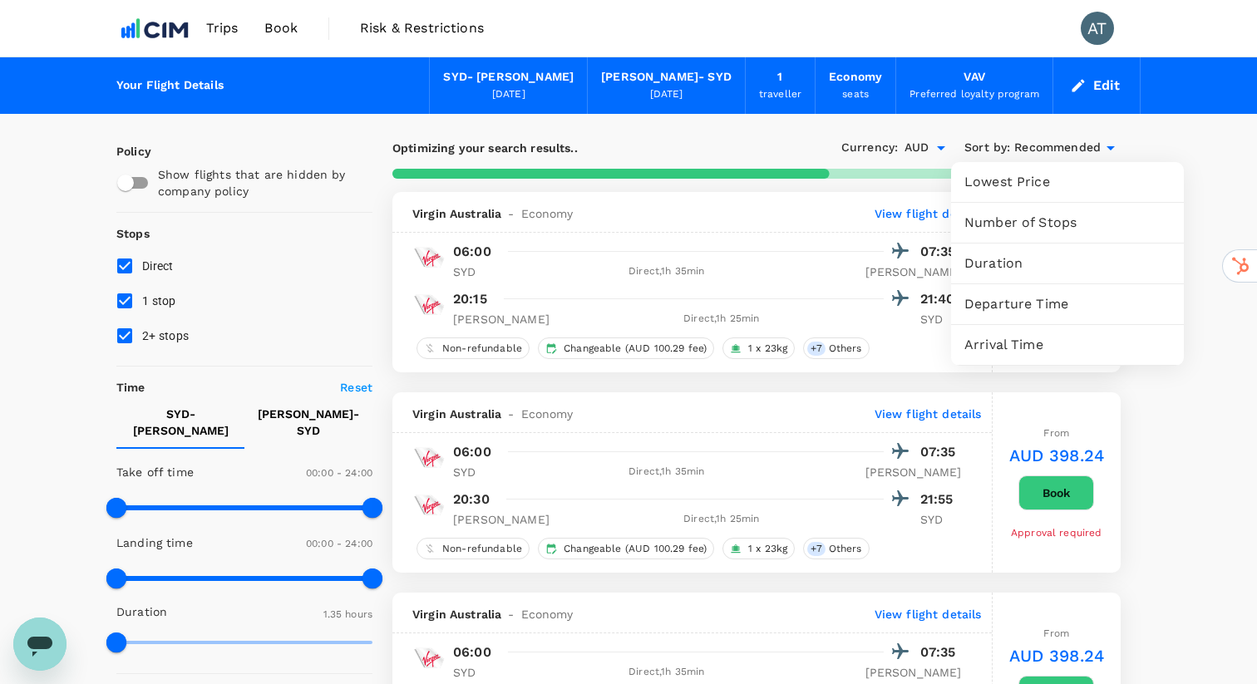
click at [1007, 181] on span "Lowest Price" at bounding box center [1068, 182] width 206 height 20
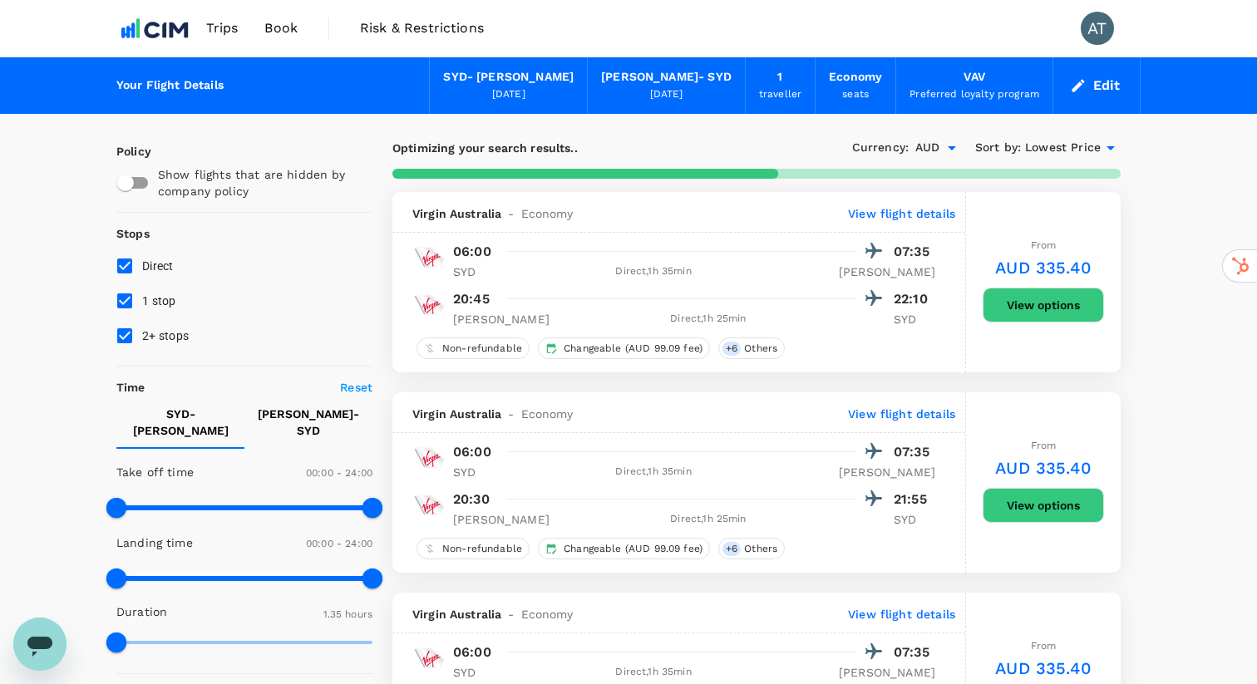
click at [983, 91] on div "Preferred loyalty program" at bounding box center [975, 94] width 130 height 17
click at [1104, 93] on button "Edit" at bounding box center [1097, 85] width 60 height 27
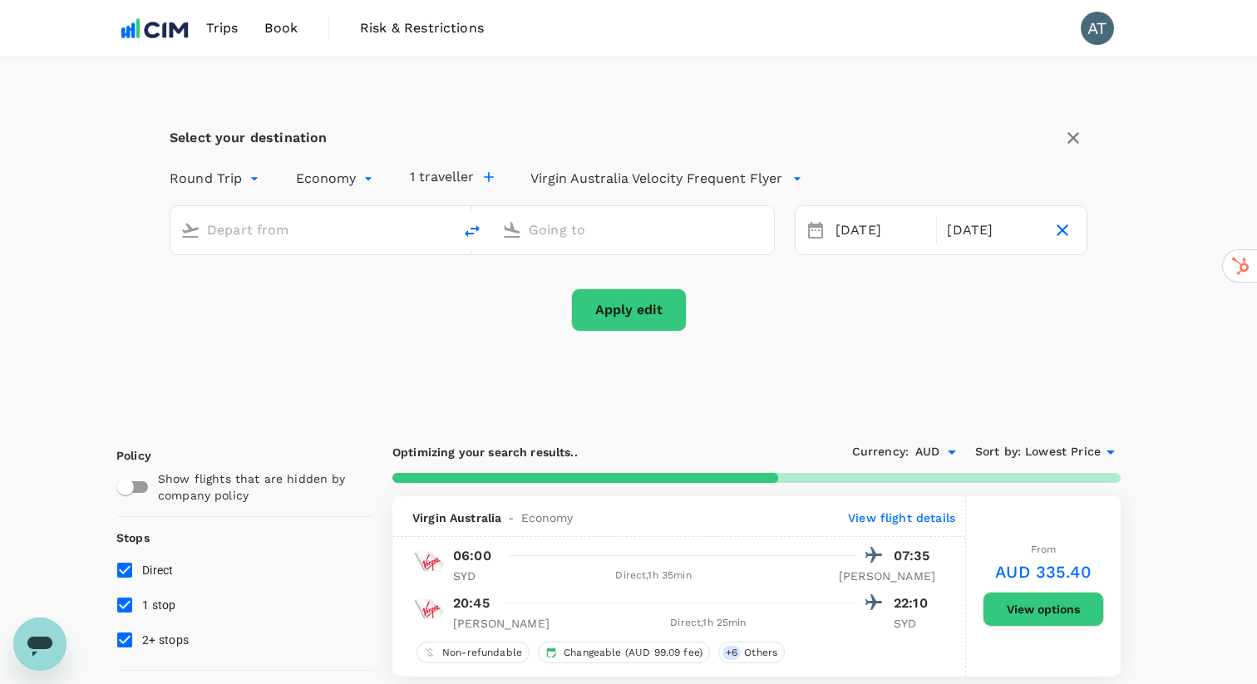
type input "[PERSON_NAME][GEOGRAPHIC_DATA][PERSON_NAME] (SYD)"
type input "[GEOGRAPHIC_DATA] ([PERSON_NAME])"
click at [604, 186] on p "Virgin Australia Velocity Frequent Flyer" at bounding box center [657, 179] width 252 height 20
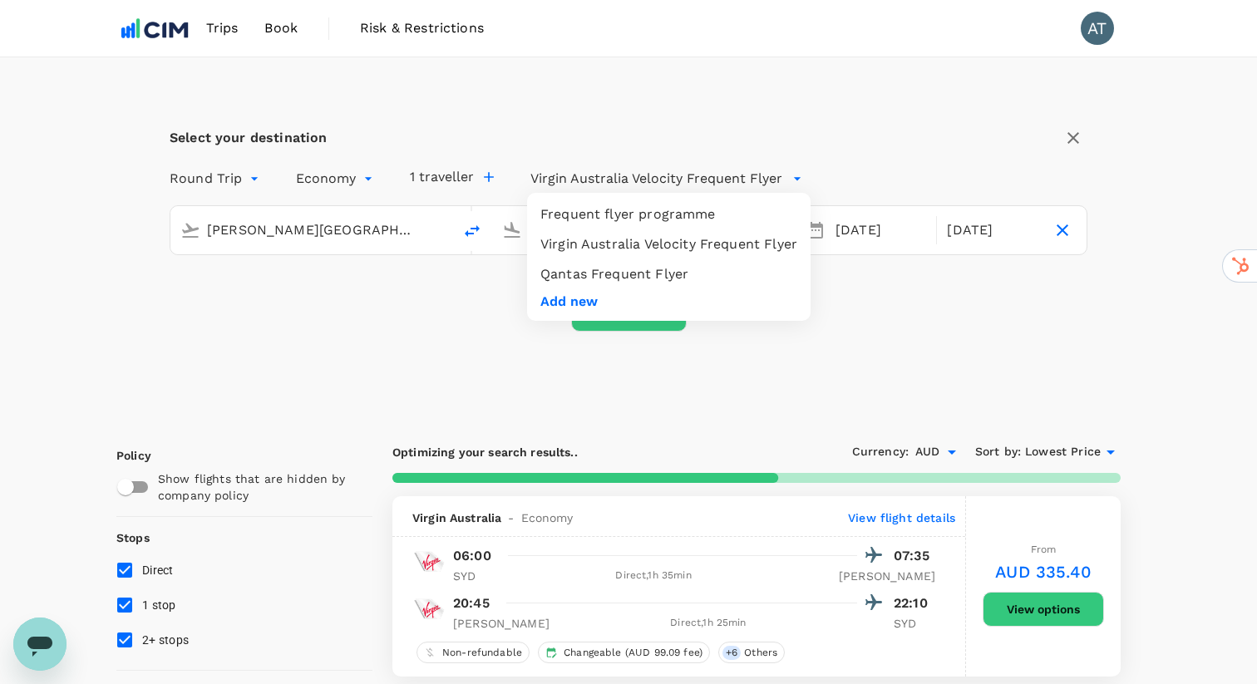
click at [619, 270] on li "Qantas Frequent Flyer" at bounding box center [669, 274] width 284 height 30
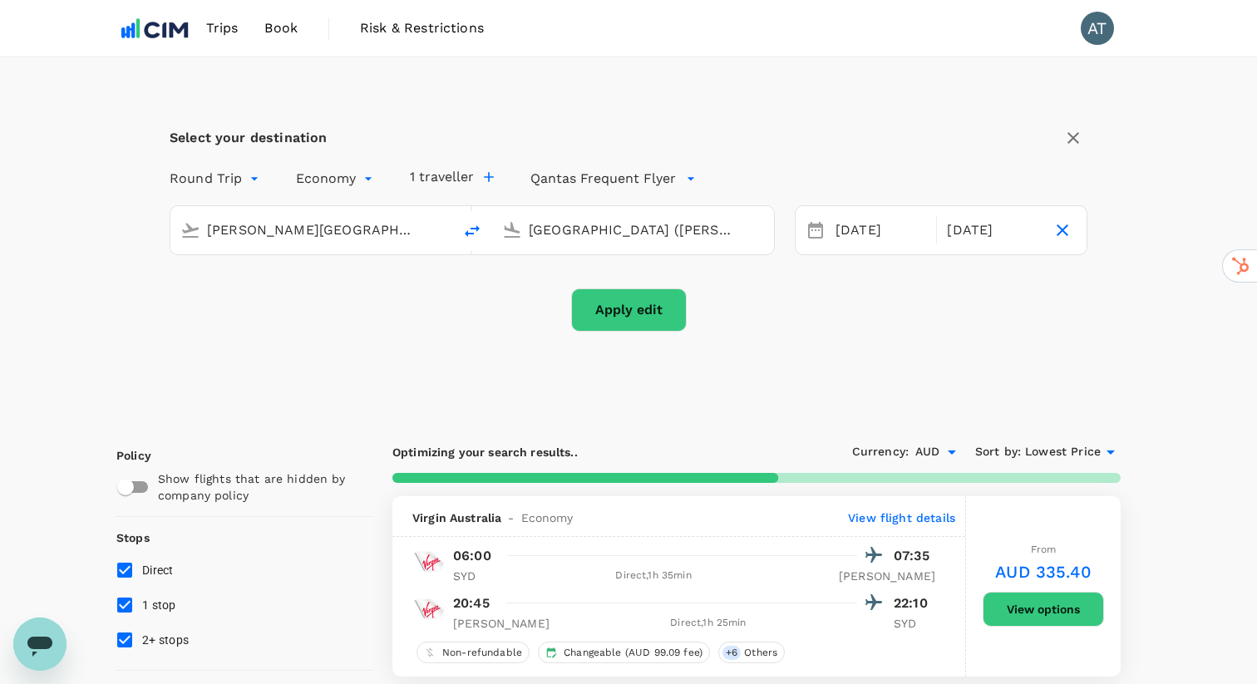
click at [623, 318] on button "Apply edit" at bounding box center [629, 310] width 116 height 43
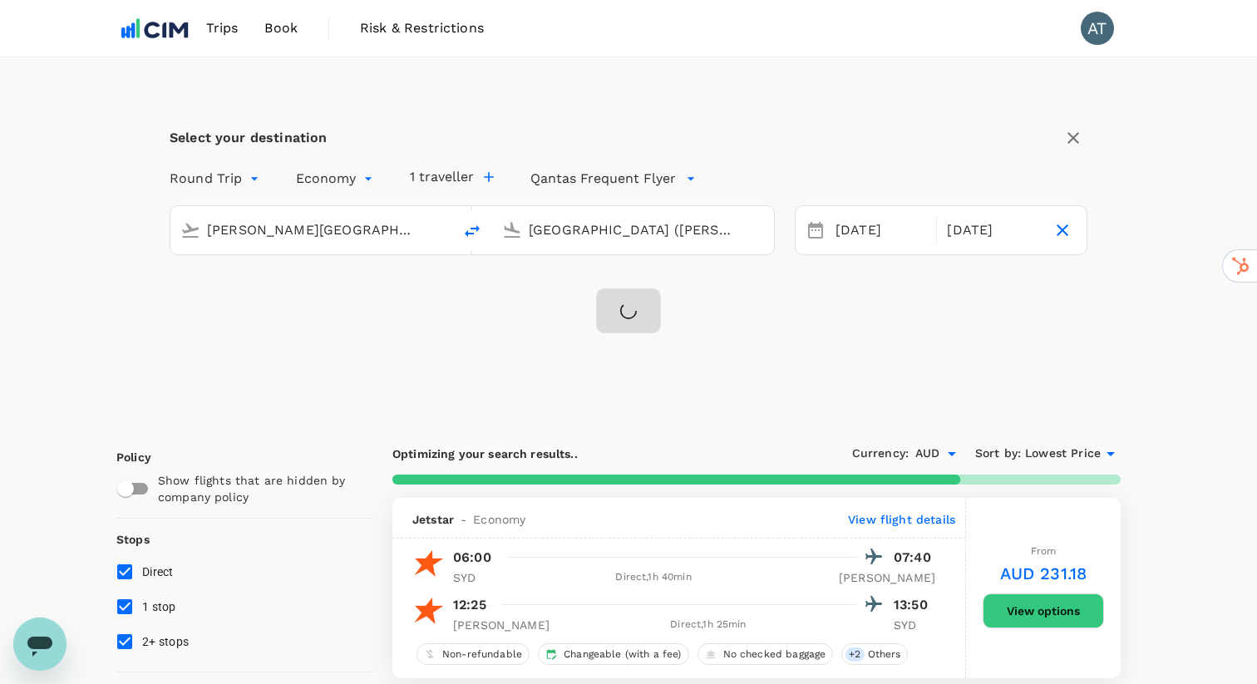
type input "385"
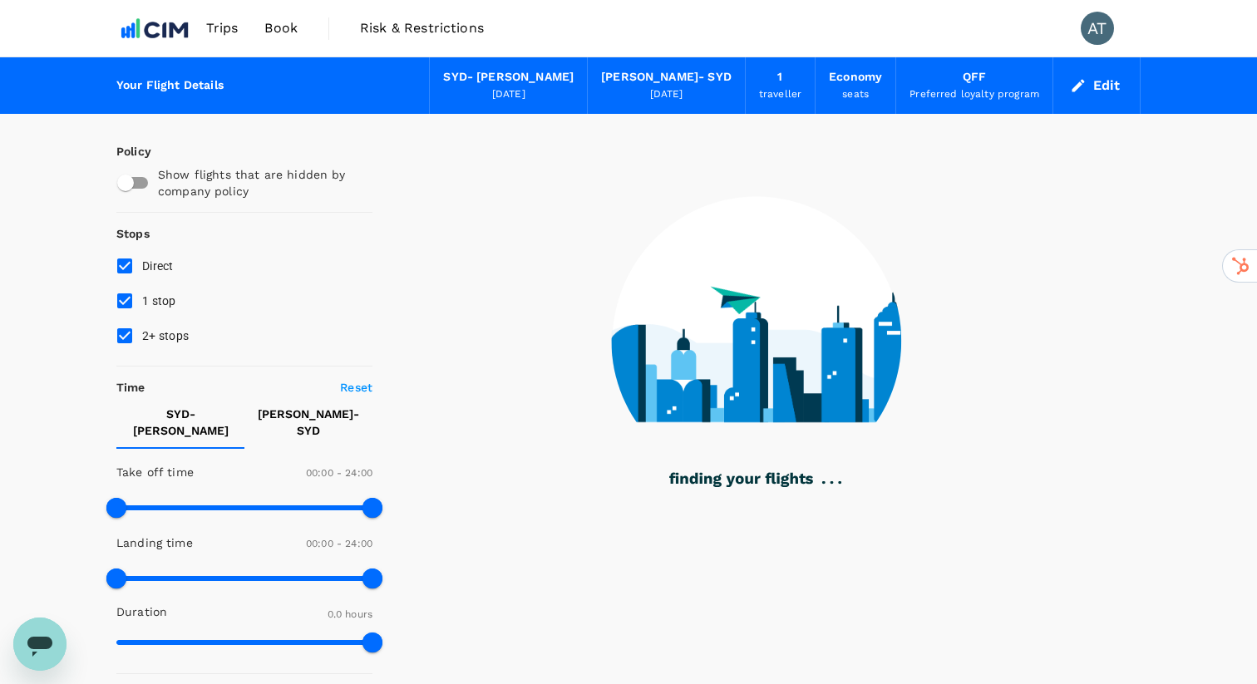
checkbox input "true"
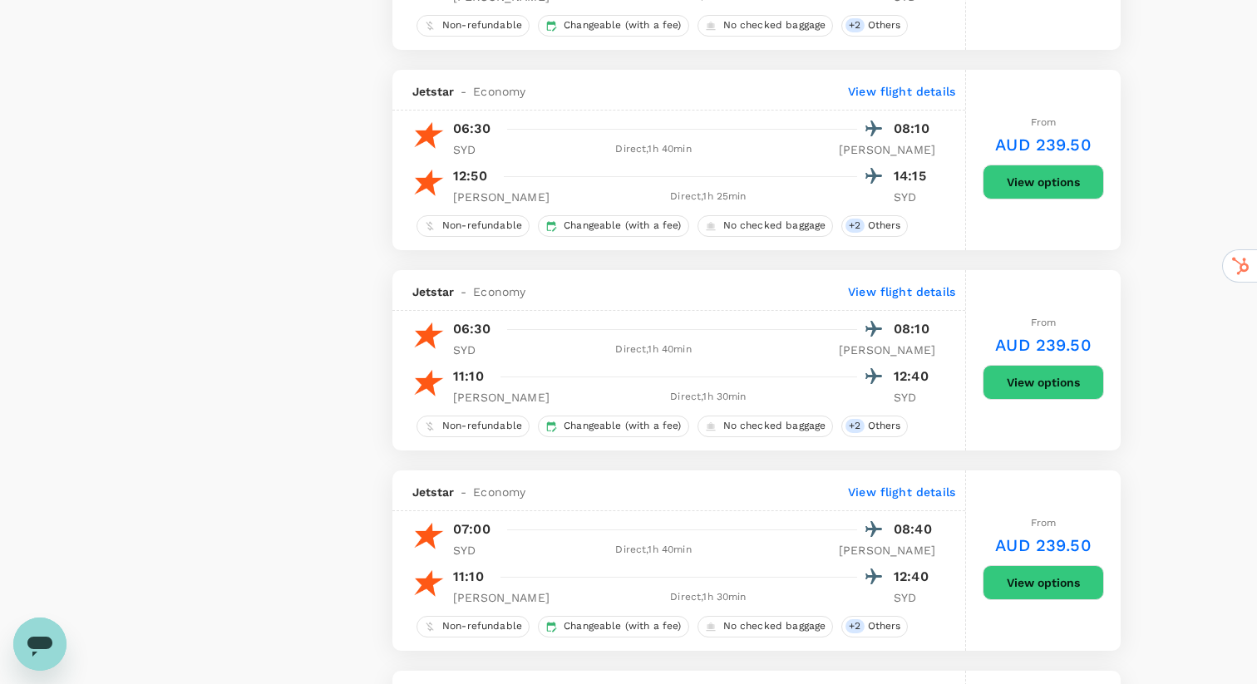
scroll to position [1331, 0]
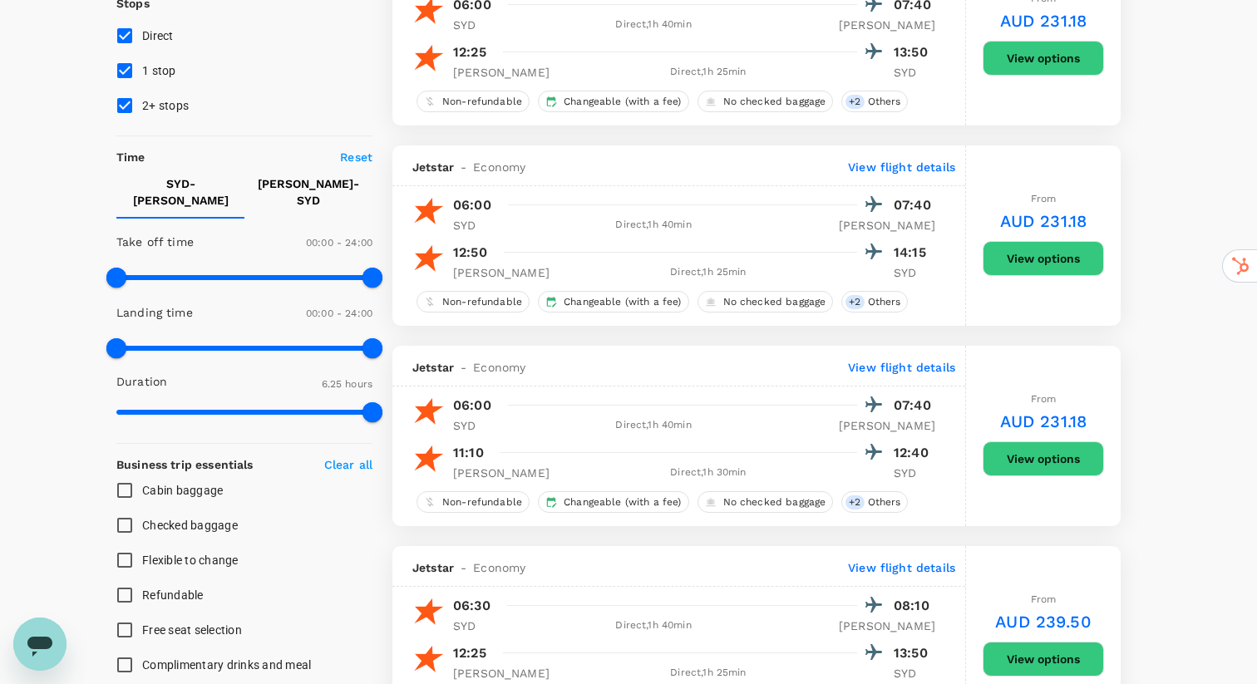
scroll to position [0, 0]
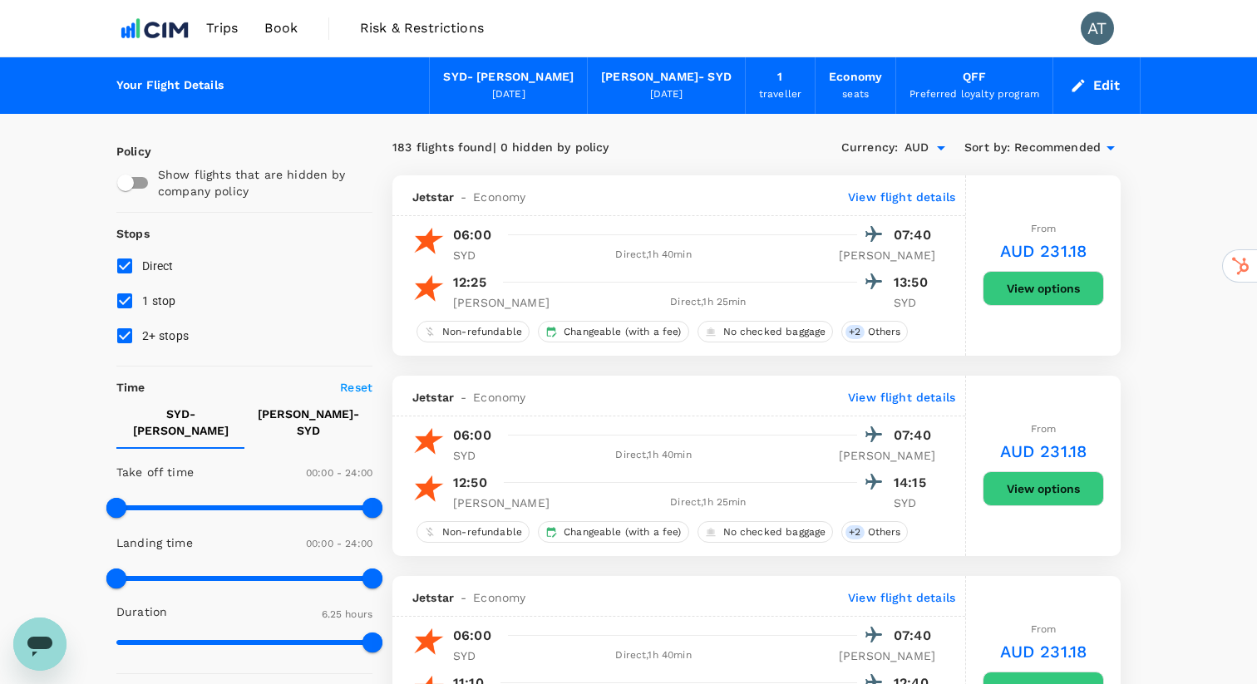
click at [322, 417] on p "[PERSON_NAME]" at bounding box center [308, 422] width 101 height 33
type input "930"
drag, startPoint x: 117, startPoint y: 489, endPoint x: 282, endPoint y: 505, distance: 165.4
click at [282, 505] on span at bounding box center [282, 508] width 20 height 20
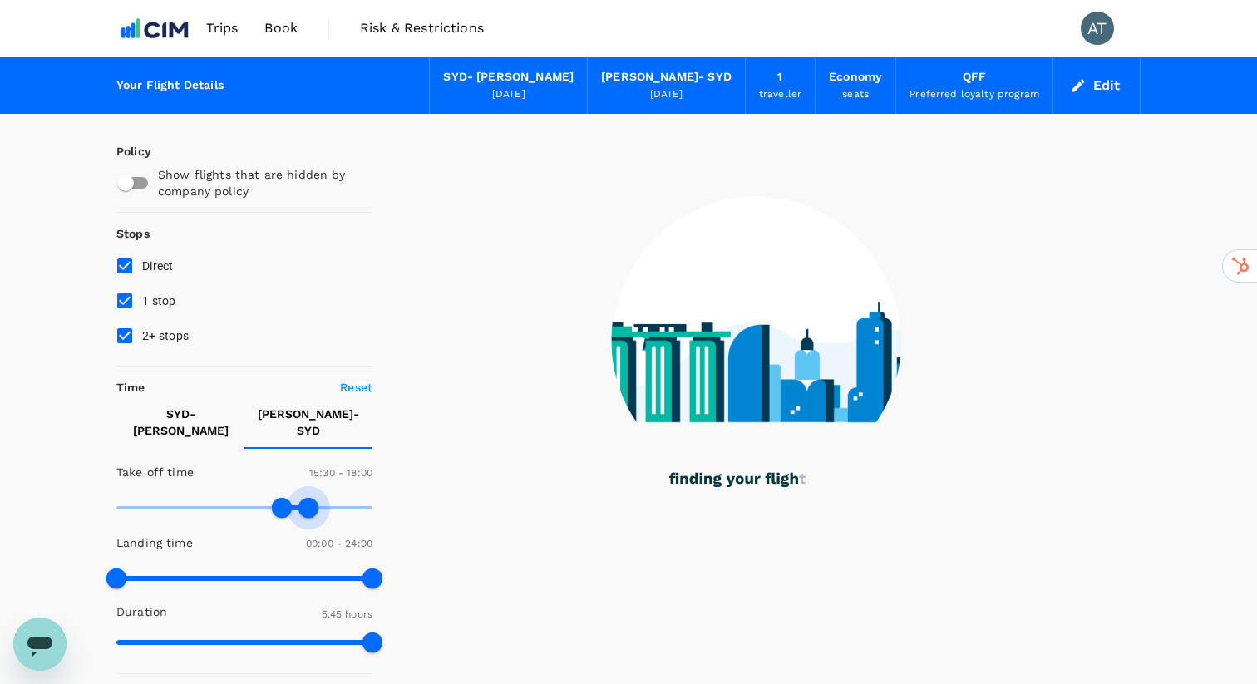
type input "1050"
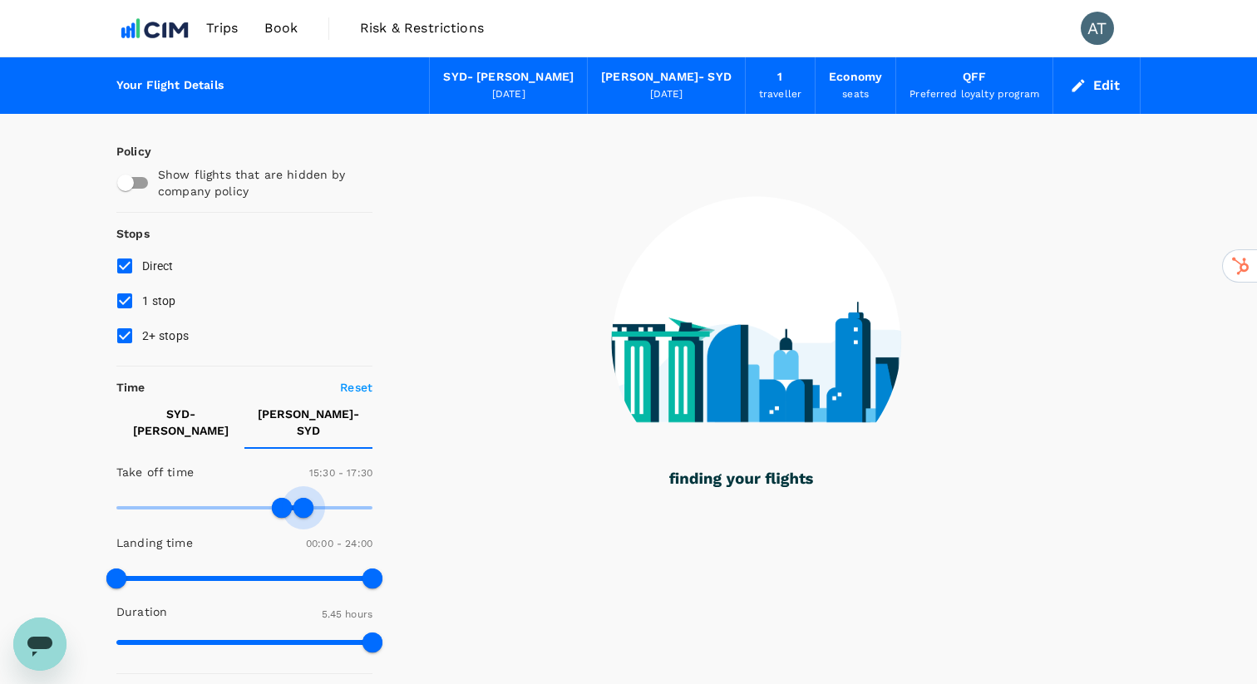
drag, startPoint x: 372, startPoint y: 496, endPoint x: 303, endPoint y: 497, distance: 69.0
click at [303, 498] on span at bounding box center [304, 508] width 20 height 20
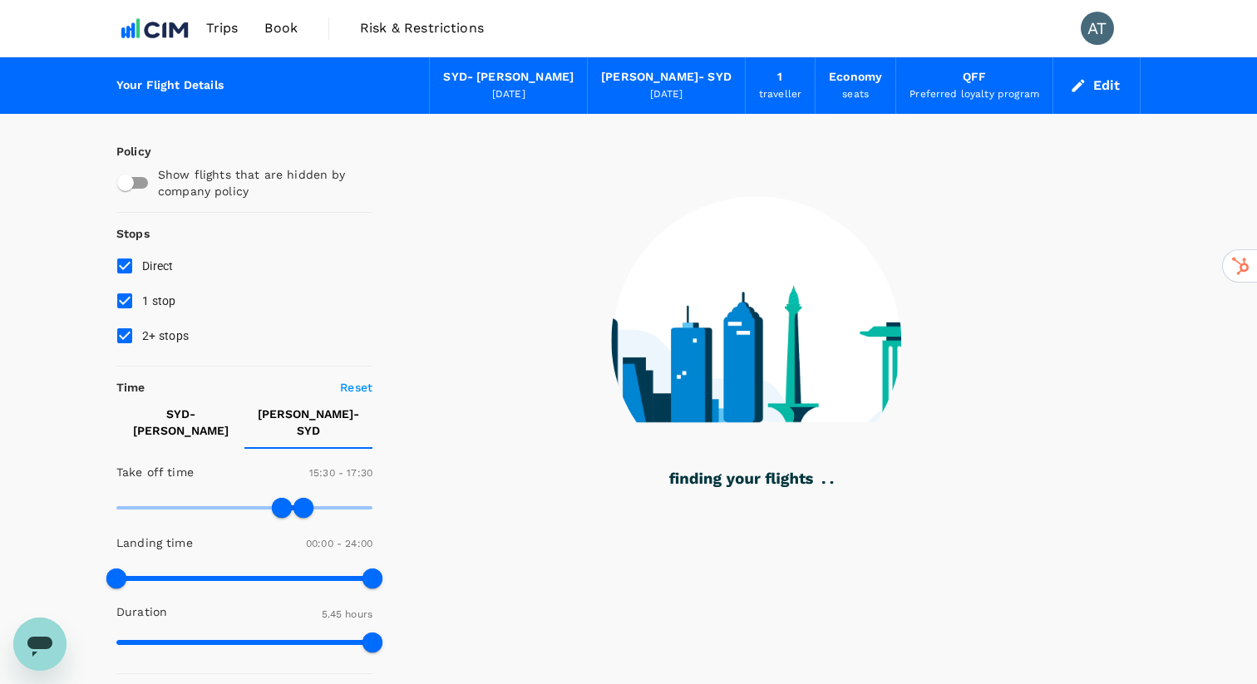
type input "900"
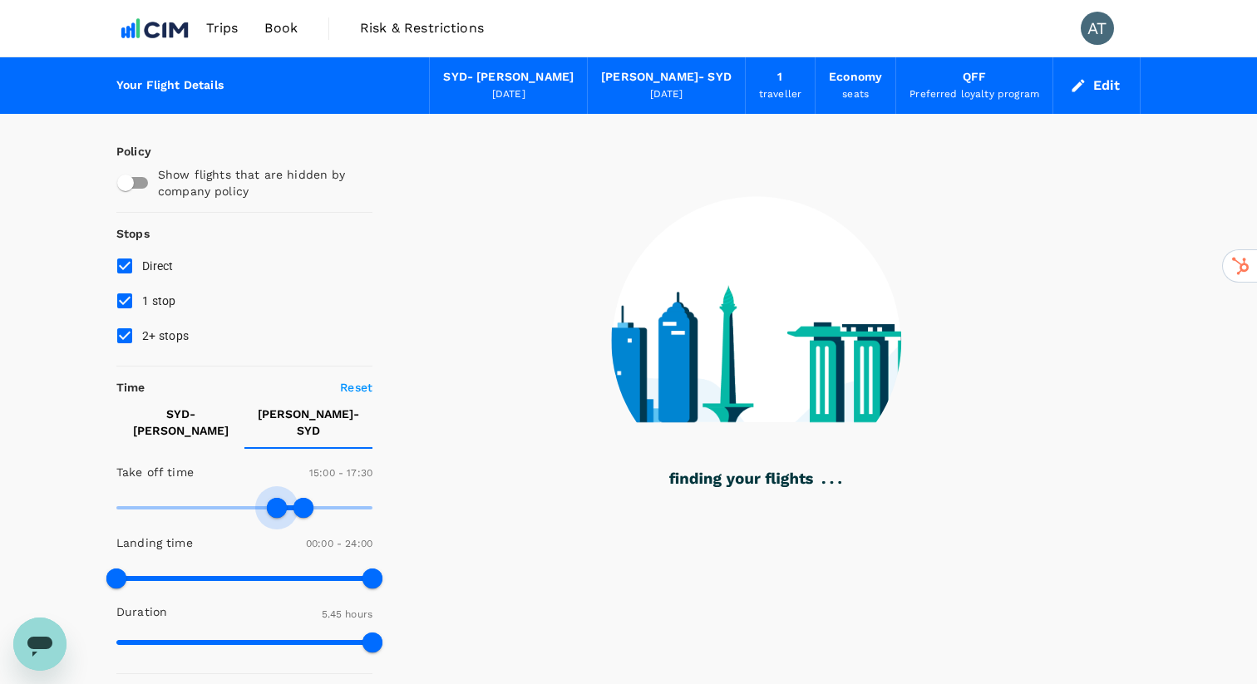
click at [279, 498] on span at bounding box center [277, 508] width 20 height 20
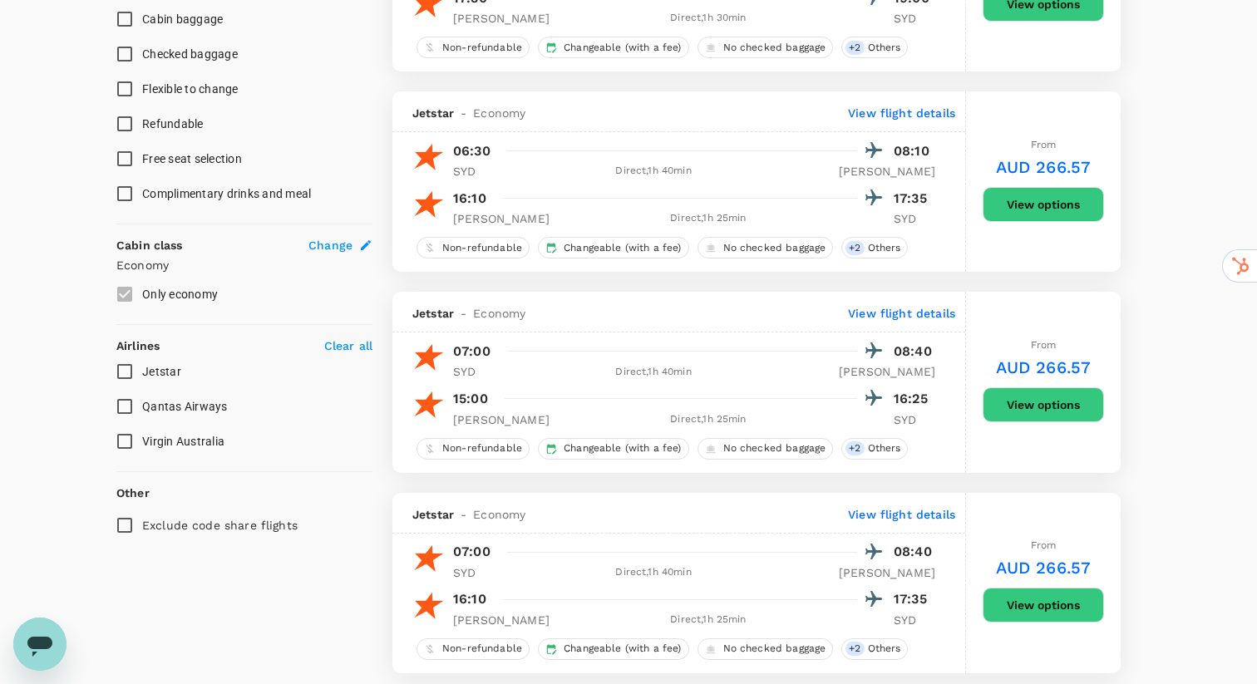
scroll to position [704, 0]
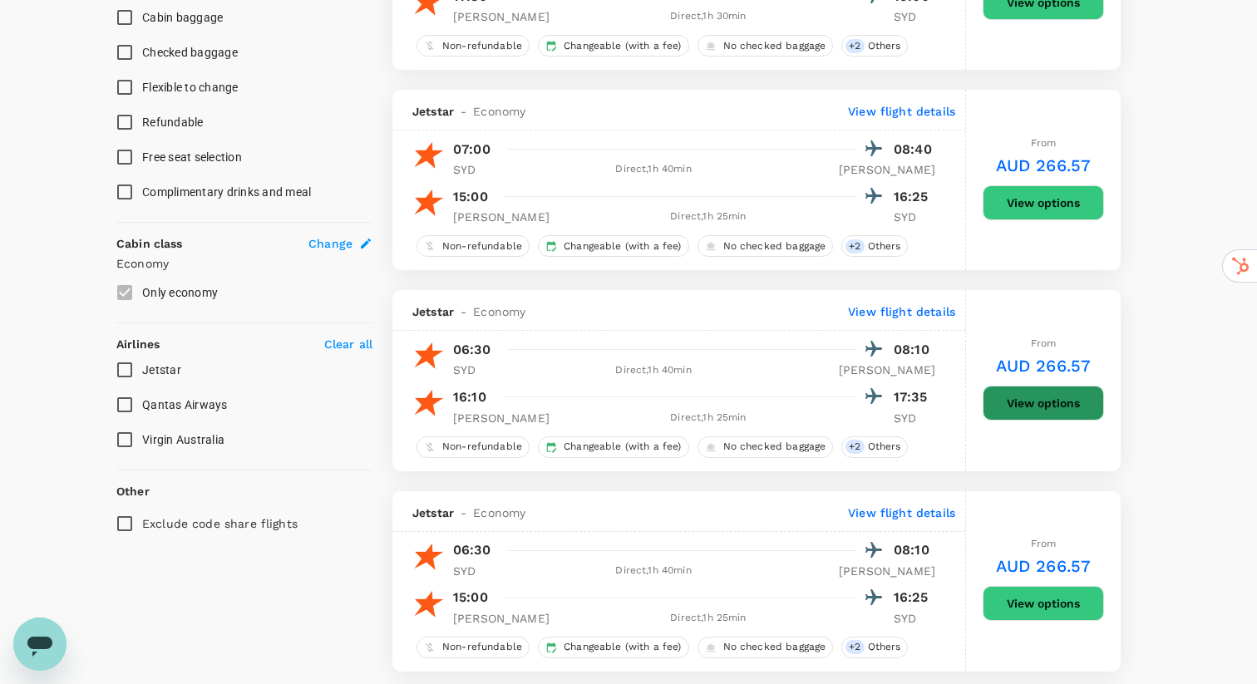
click at [1053, 398] on button "View options" at bounding box center [1043, 403] width 121 height 35
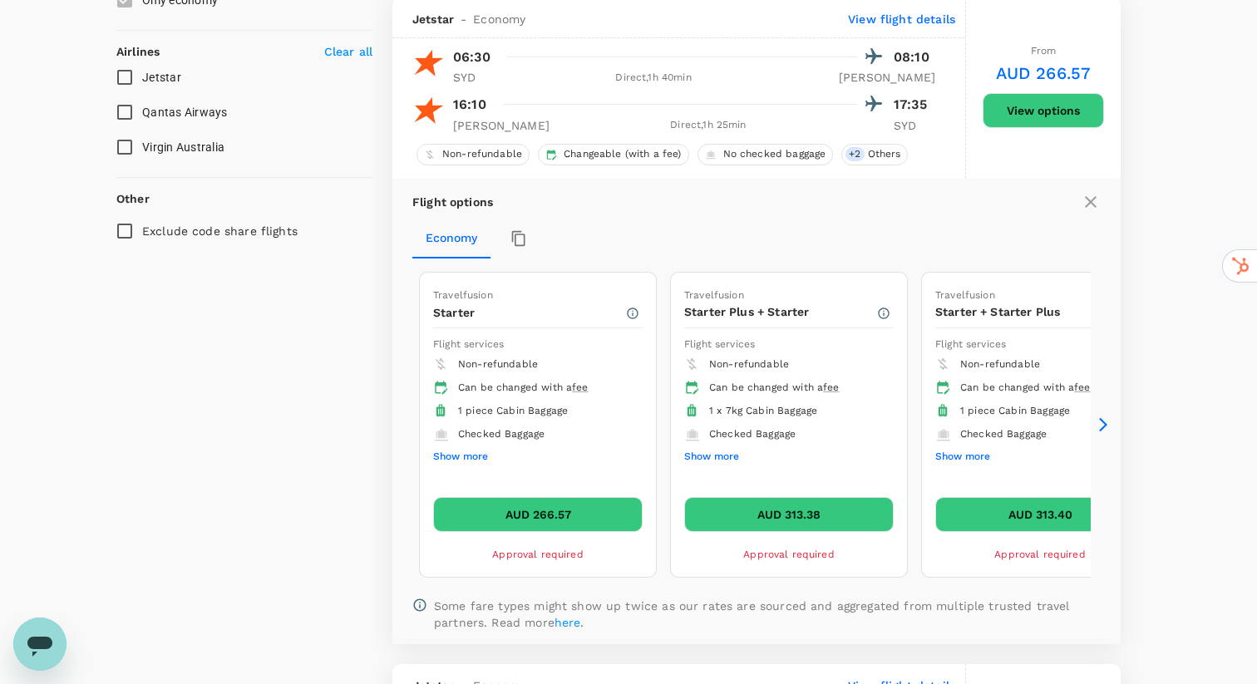
scroll to position [997, 0]
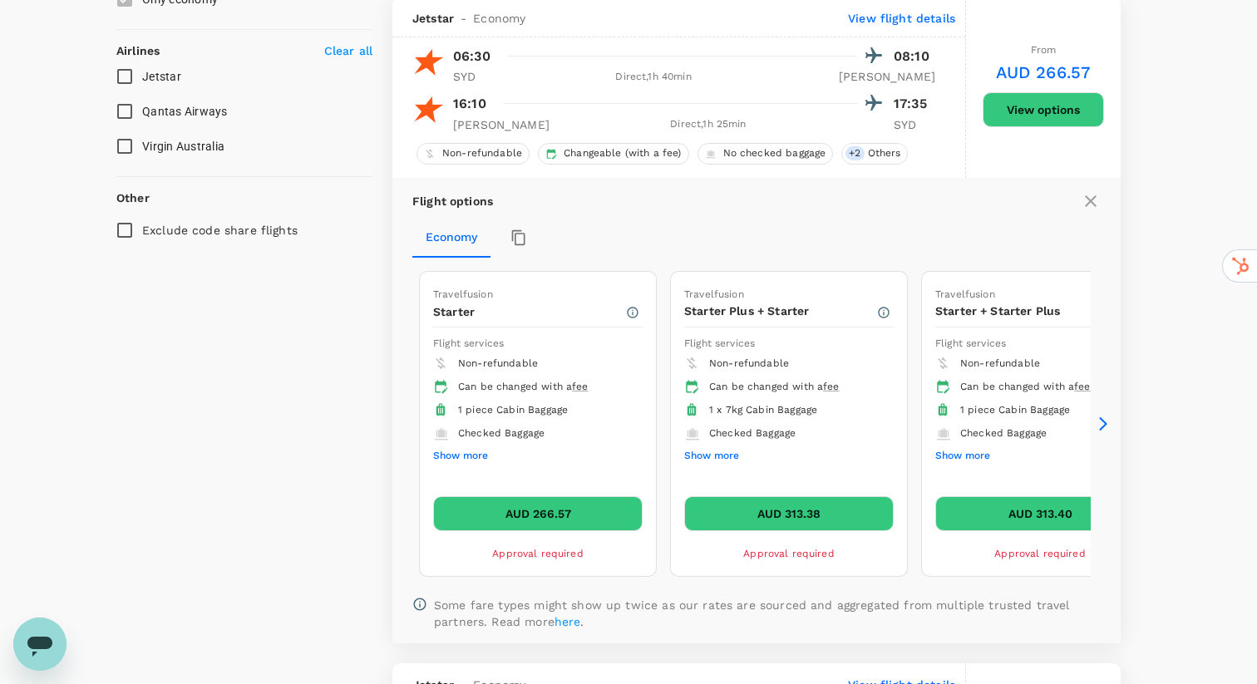
click at [556, 516] on button "AUD 266.57" at bounding box center [538, 513] width 210 height 35
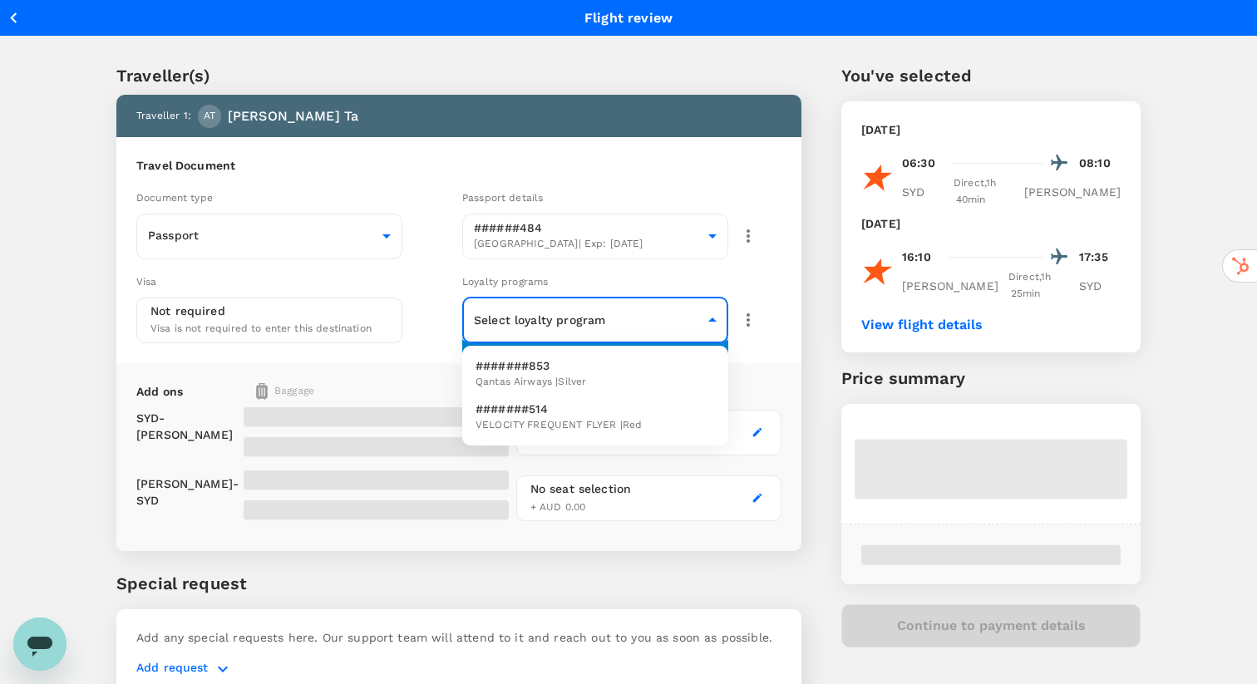
click at [501, 309] on body "Back to flight results Flight review Traveller(s) Traveller 1 : AT Anthony Ta T…" at bounding box center [628, 382] width 1257 height 764
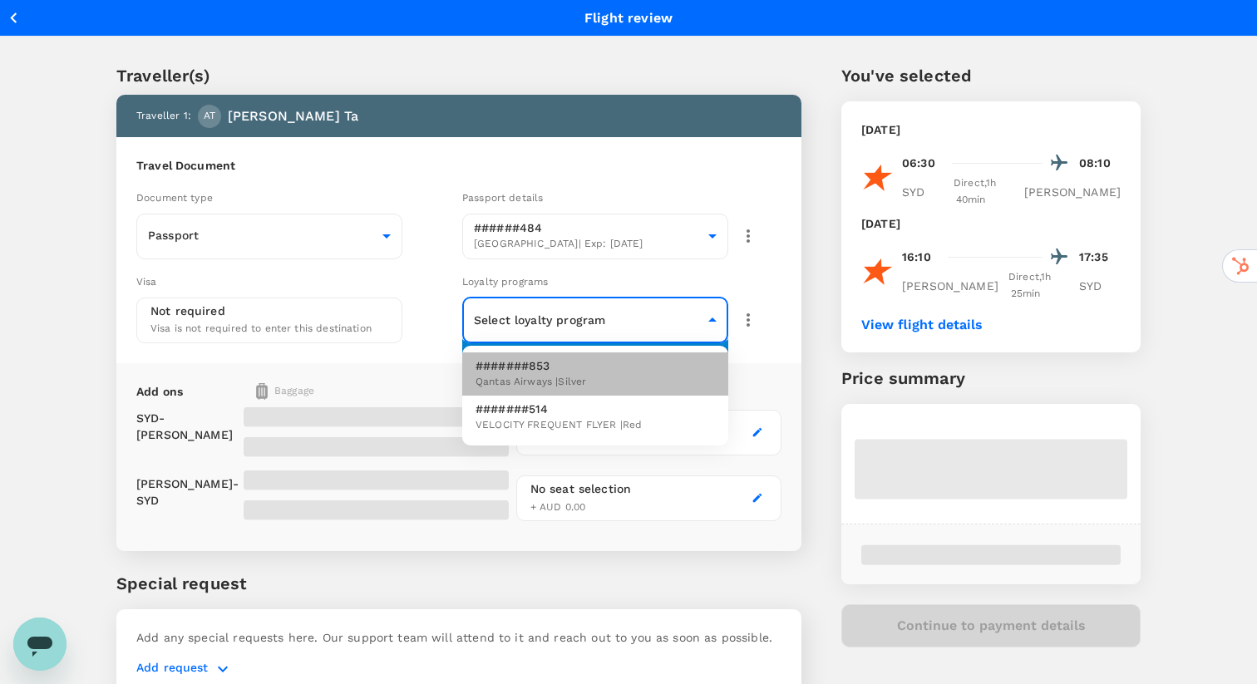
click at [518, 384] on span "Qantas Airways | Silver" at bounding box center [531, 382] width 111 height 17
type input "b9840bae-31e3-48a4-895c-8b5dc7ed5724"
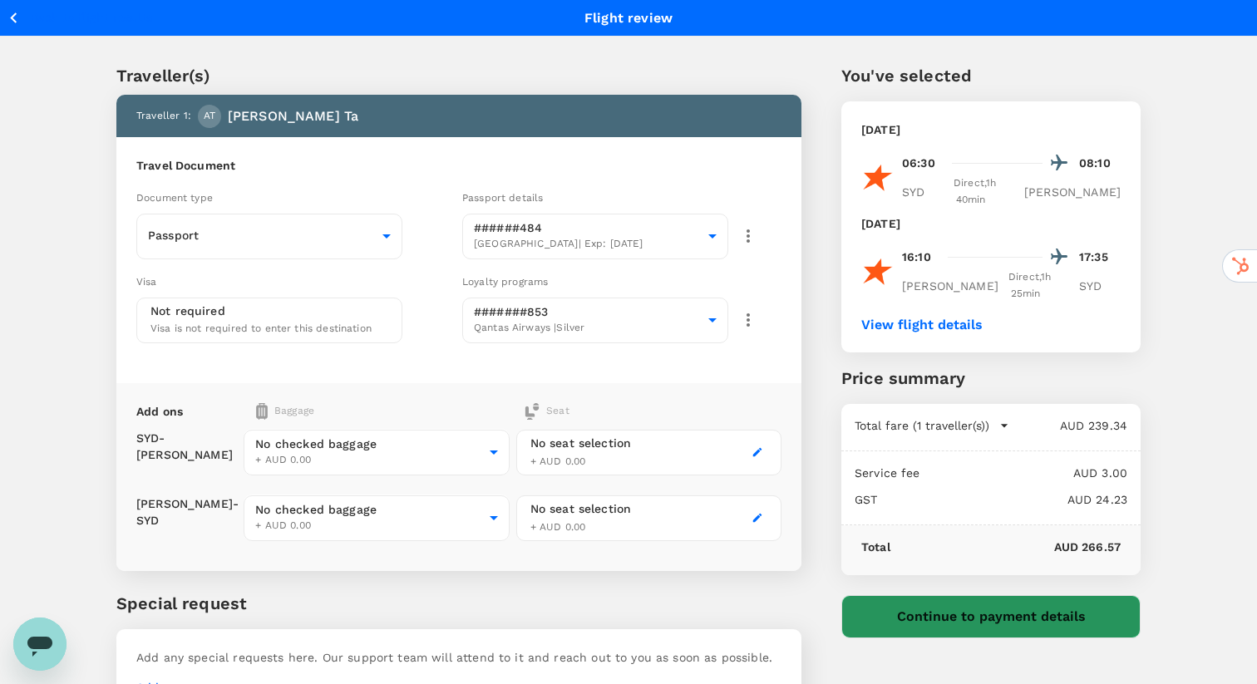
click at [995, 595] on button "Continue to payment details" at bounding box center [991, 616] width 299 height 43
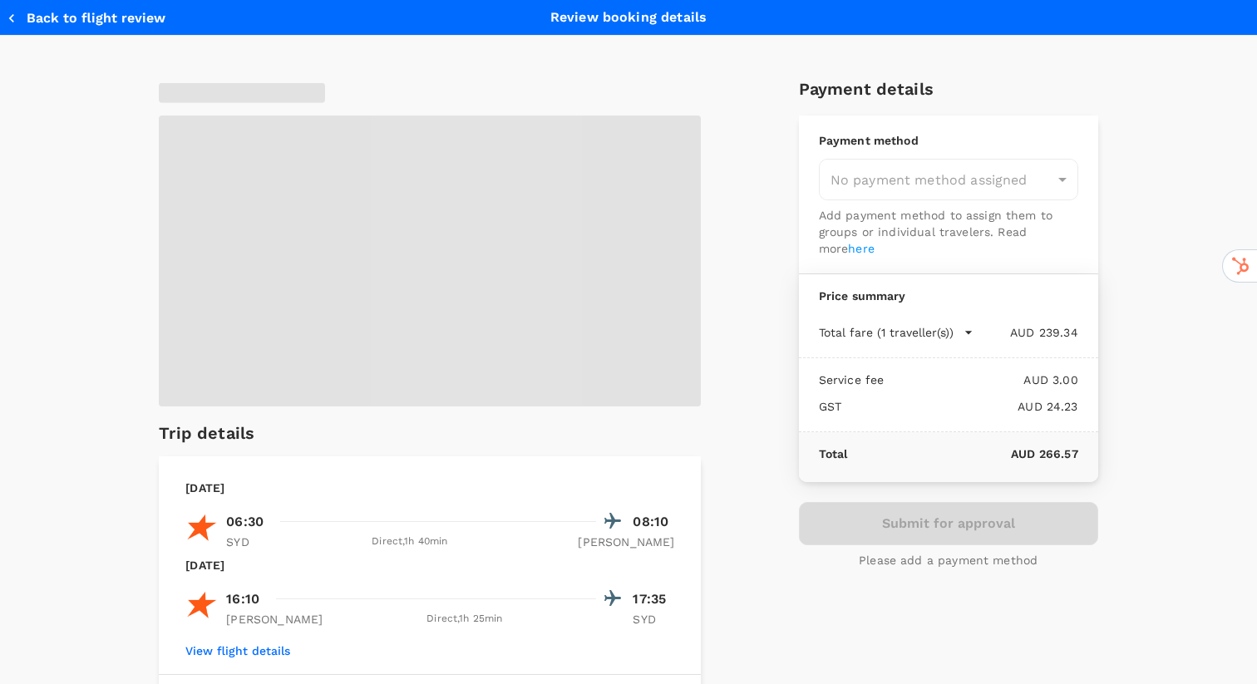
type input "9d51951c-1a73-4063-93b0-e8c00ed88a55"
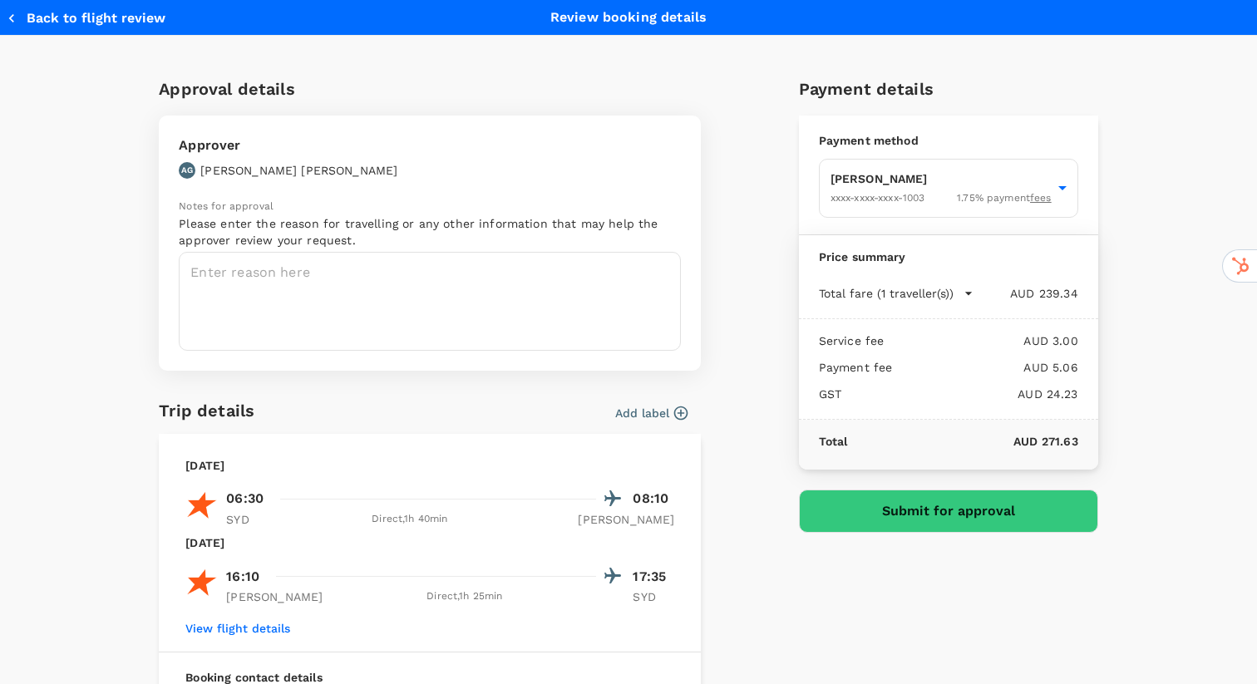
click at [952, 519] on button "Submit for approval" at bounding box center [948, 511] width 299 height 43
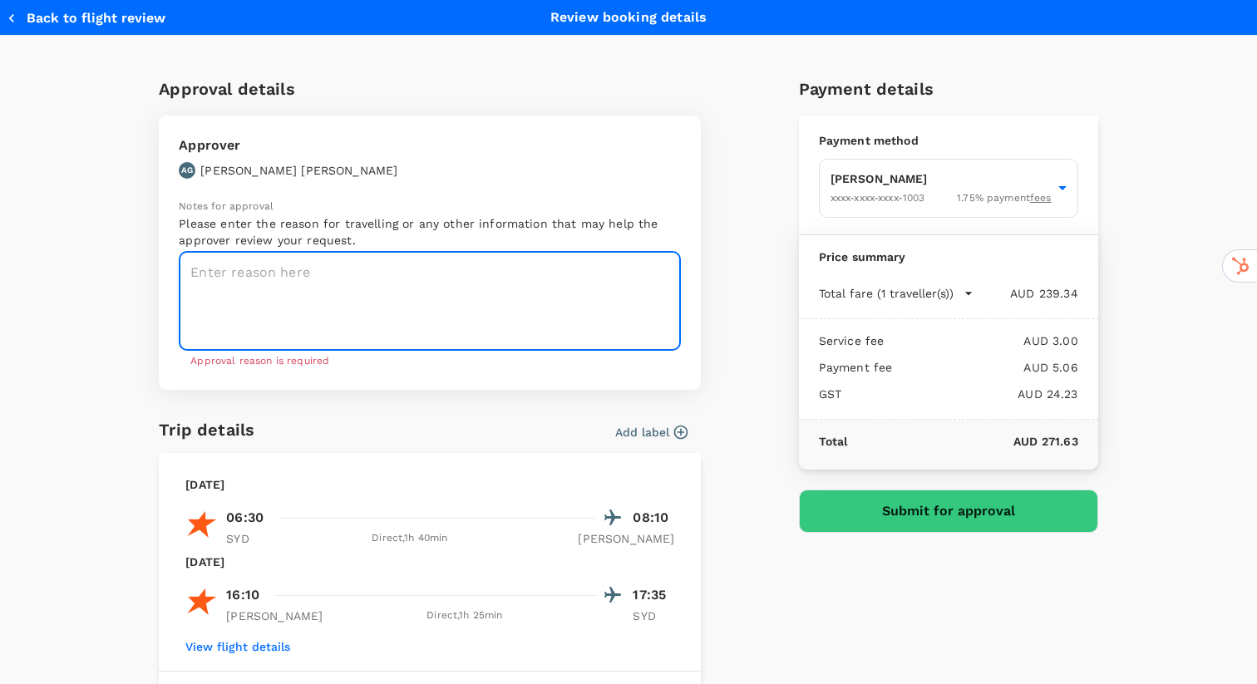
click at [497, 303] on textarea at bounding box center [430, 301] width 502 height 99
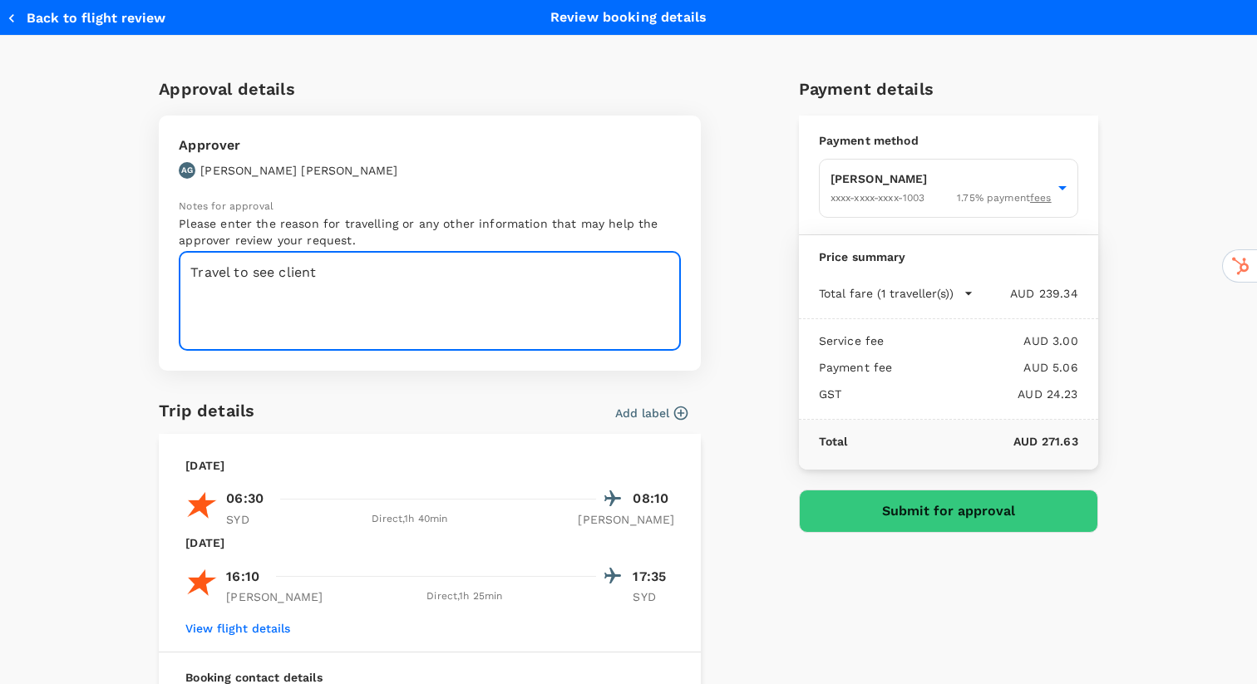
type textarea "Travel to see client"
click at [936, 512] on button "Submit for approval" at bounding box center [948, 511] width 299 height 43
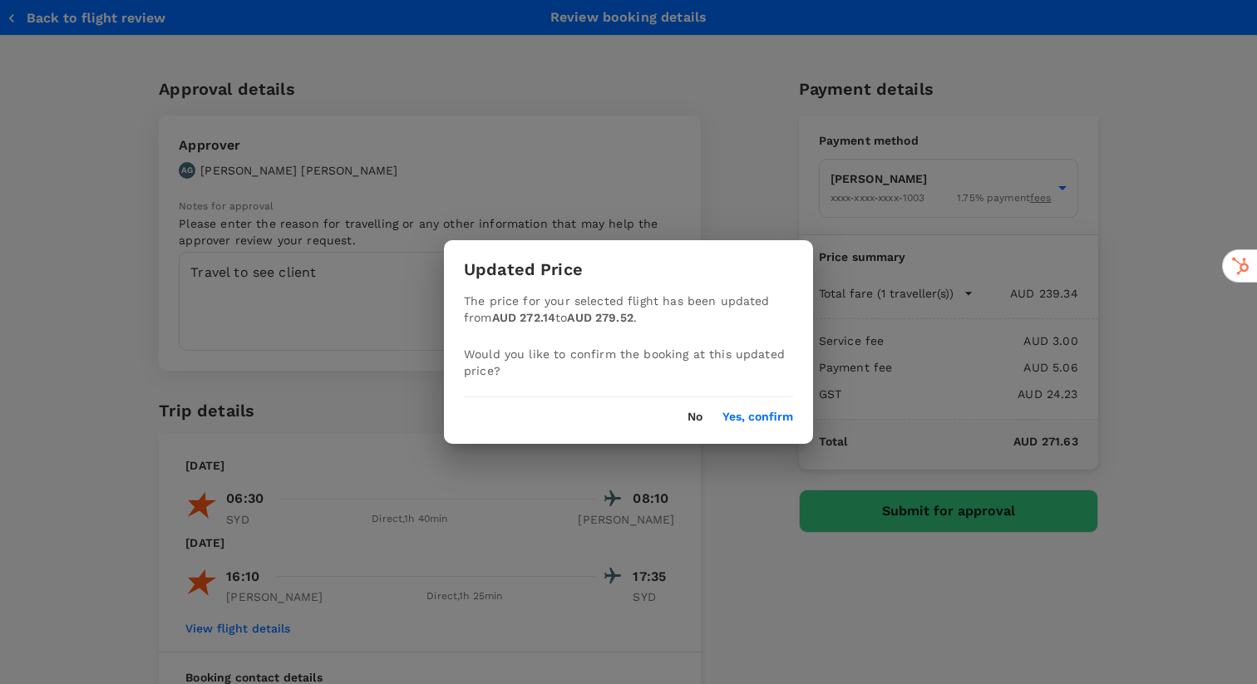
click at [784, 422] on button "Yes, confirm" at bounding box center [758, 417] width 71 height 13
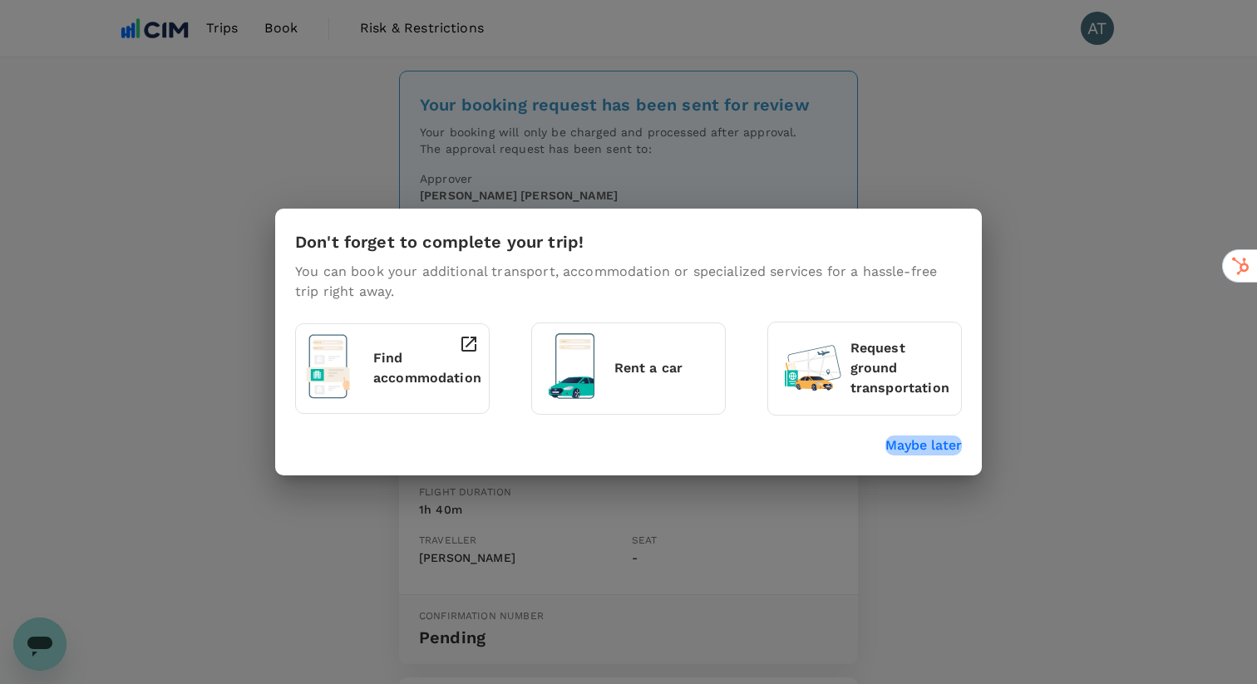
click at [934, 446] on p "Maybe later" at bounding box center [924, 446] width 77 height 20
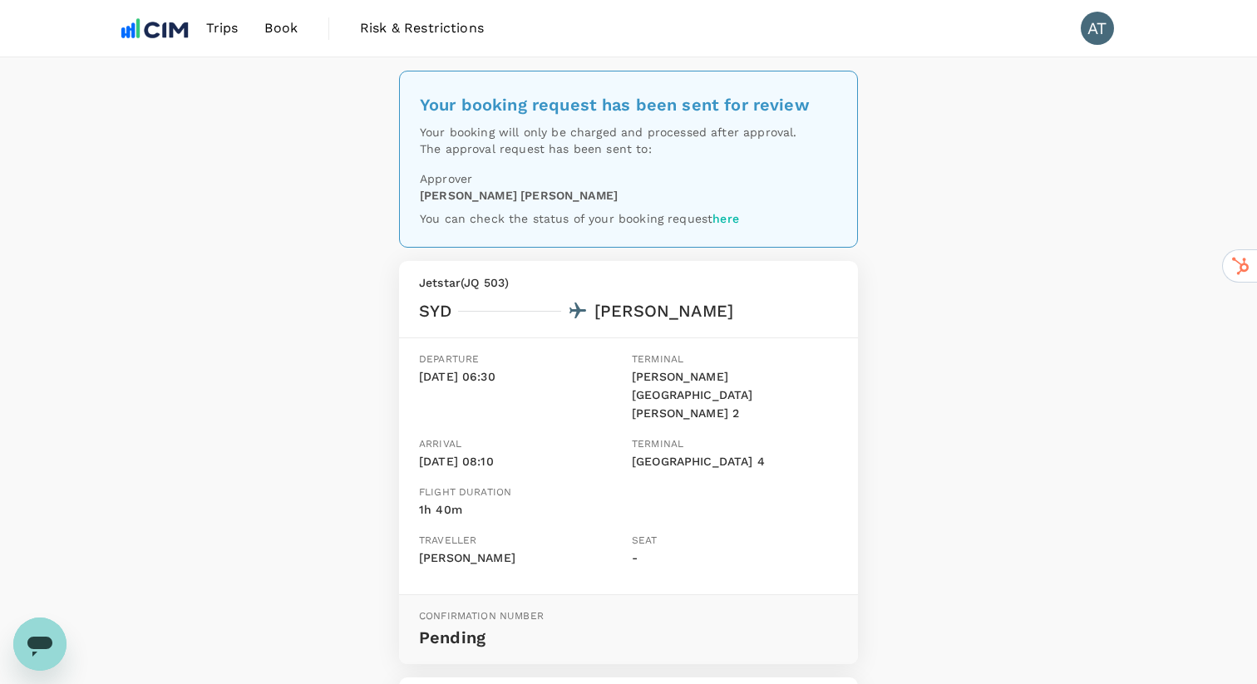
click at [1003, 367] on div "Your booking request has been sent for review Your booking will only be charged…" at bounding box center [628, 624] width 1257 height 1134
